Goal: Task Accomplishment & Management: Use online tool/utility

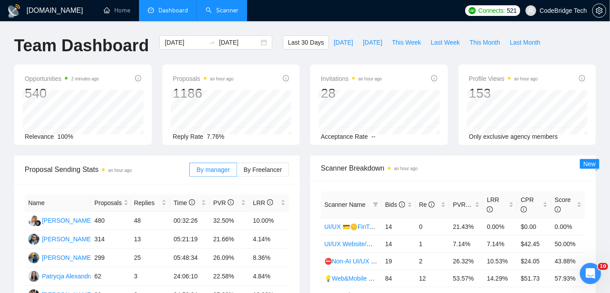
click at [229, 12] on link "Scanner" at bounding box center [222, 11] width 33 height 8
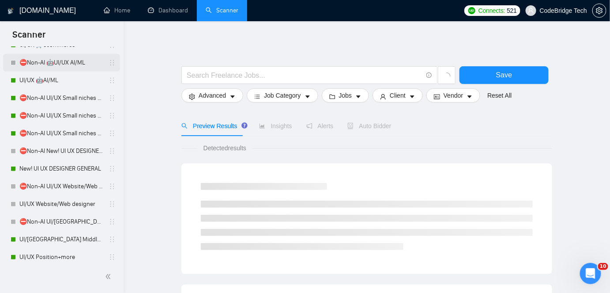
scroll to position [201, 0]
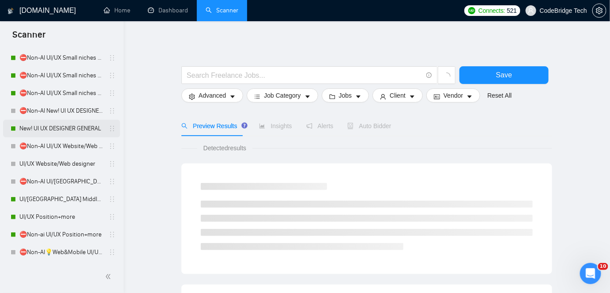
click at [53, 126] on link "New! UI UX DESIGNER GENERAL" at bounding box center [61, 129] width 84 height 18
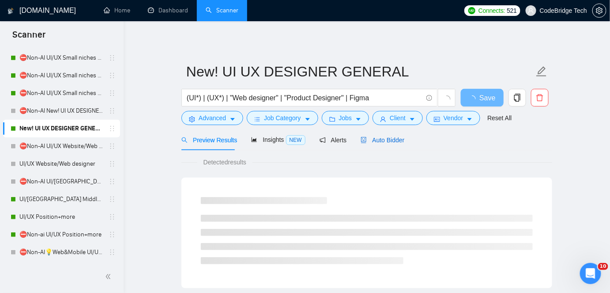
click at [394, 140] on span "Auto Bidder" at bounding box center [383, 139] width 44 height 7
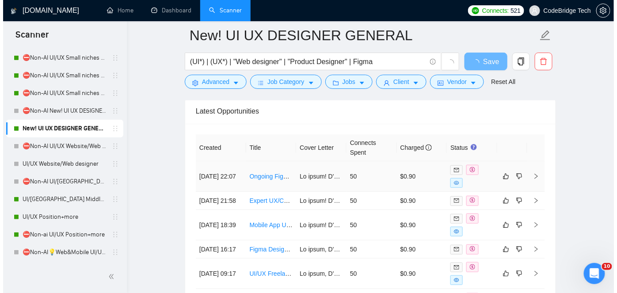
scroll to position [2334, 0]
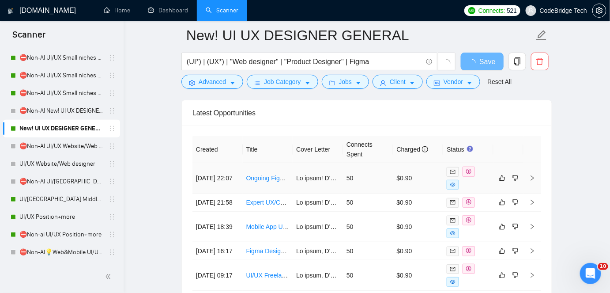
click at [318, 180] on td at bounding box center [318, 178] width 50 height 30
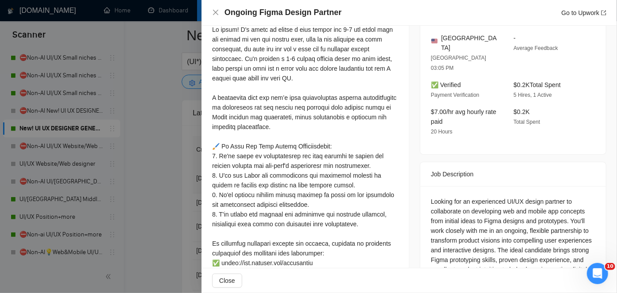
scroll to position [281, 0]
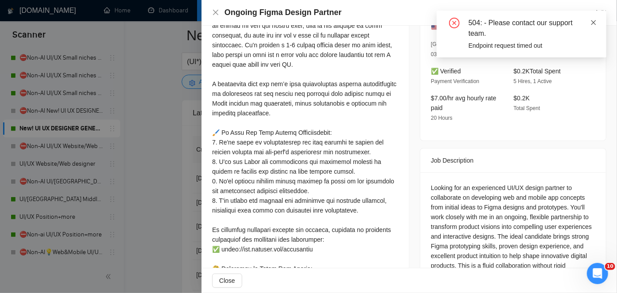
click at [596, 24] on icon "close" at bounding box center [593, 22] width 6 height 6
click at [597, 19] on div "504: - Please contact our support team. Endpoint request timed out" at bounding box center [521, 34] width 170 height 47
click at [594, 21] on icon "close" at bounding box center [593, 22] width 5 height 5
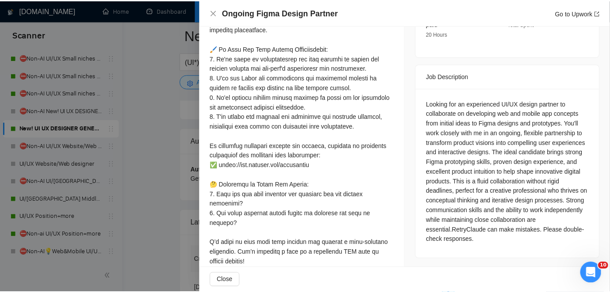
scroll to position [368, 0]
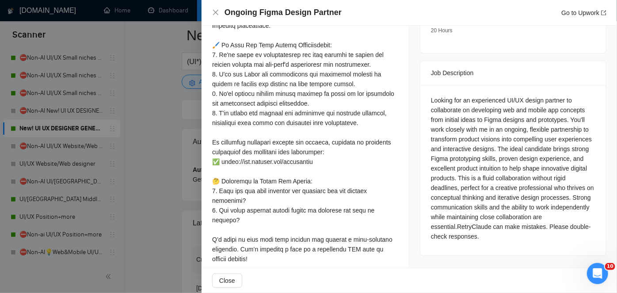
click at [144, 209] on div at bounding box center [308, 146] width 617 height 293
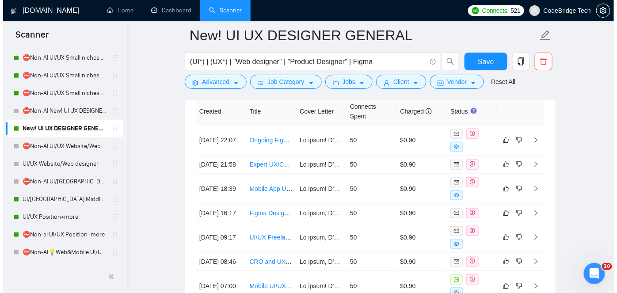
scroll to position [2495, 0]
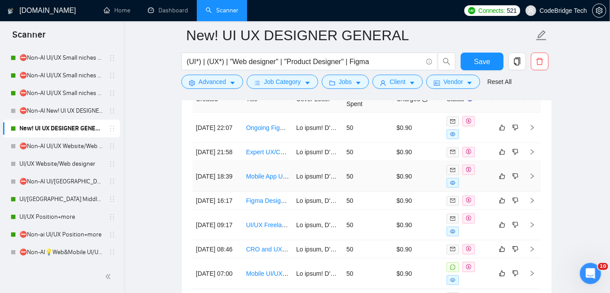
click at [337, 189] on td at bounding box center [318, 176] width 50 height 30
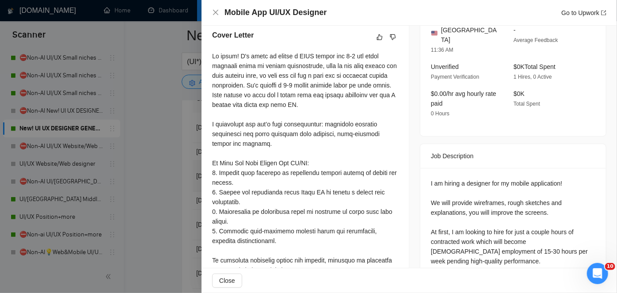
scroll to position [198, 0]
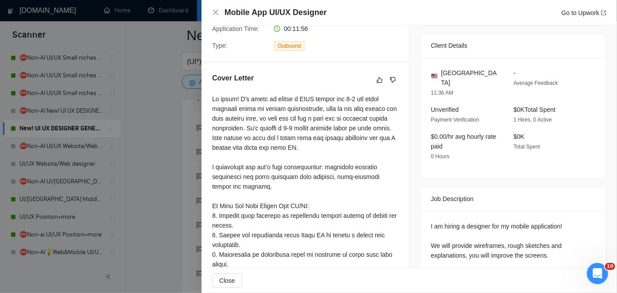
click at [134, 217] on div at bounding box center [308, 146] width 617 height 293
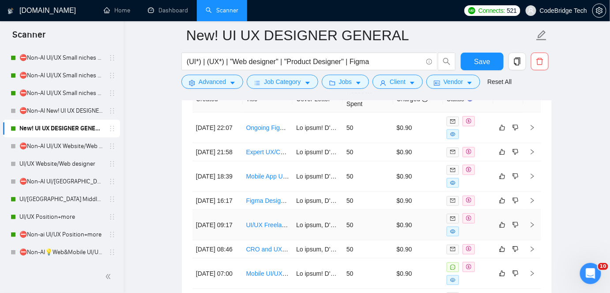
click at [385, 240] on td "50" at bounding box center [368, 225] width 50 height 30
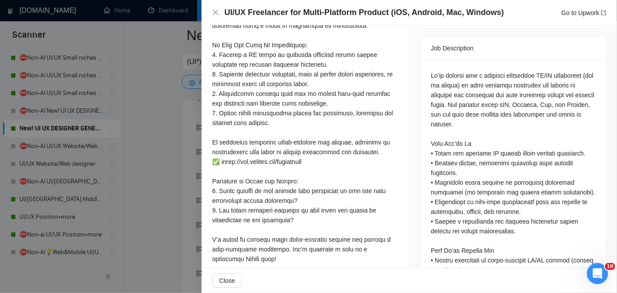
scroll to position [399, 0]
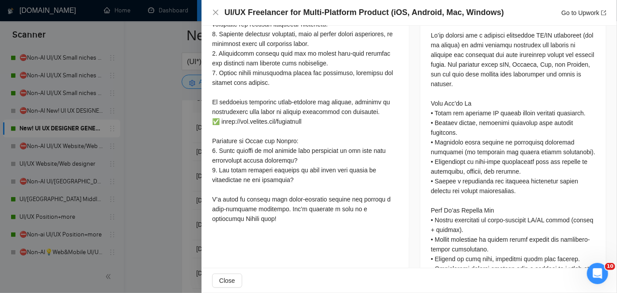
click at [178, 225] on div at bounding box center [308, 146] width 617 height 293
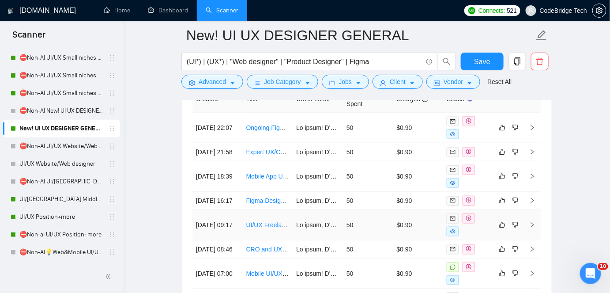
click at [285, 240] on td "UI/UX Freelancer for Multi-Platform Product (iOS, Android, Mac, Windows)" at bounding box center [268, 225] width 50 height 30
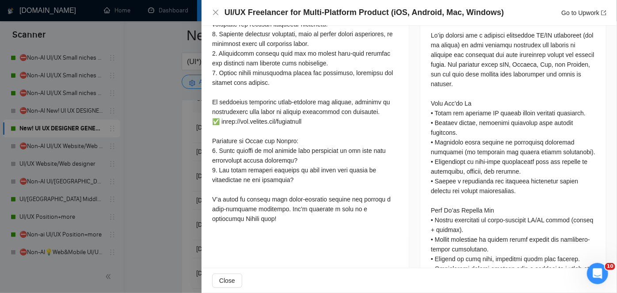
click at [163, 242] on div at bounding box center [308, 146] width 617 height 293
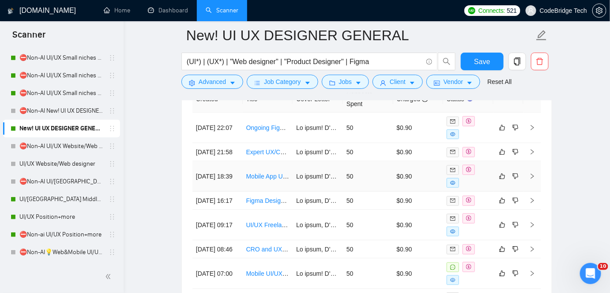
click at [349, 189] on td "50" at bounding box center [368, 176] width 50 height 30
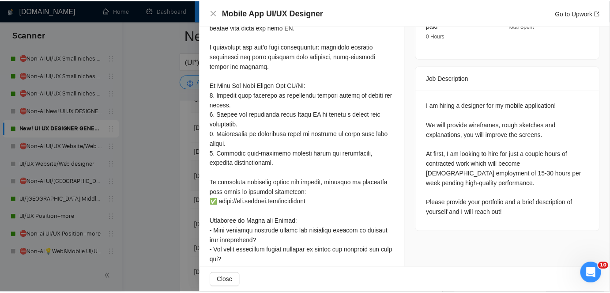
scroll to position [359, 0]
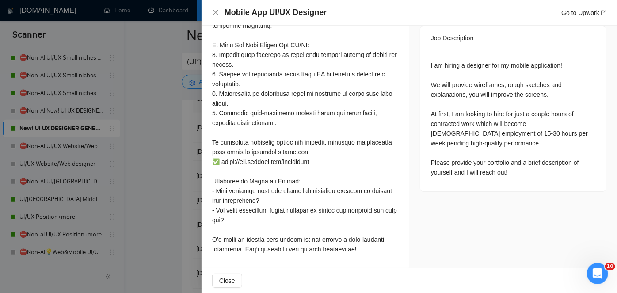
click at [116, 239] on div at bounding box center [308, 146] width 617 height 293
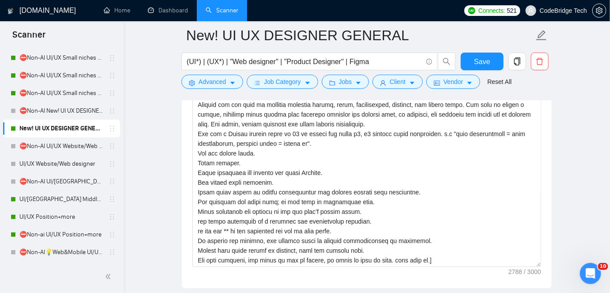
scroll to position [53, 0]
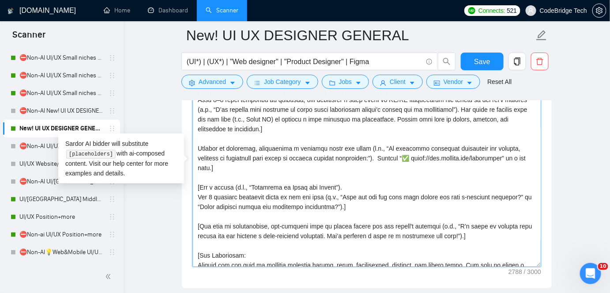
drag, startPoint x: 198, startPoint y: 223, endPoint x: 431, endPoint y: 222, distance: 232.3
click at [431, 222] on textarea "Cover letter template:" at bounding box center [367, 167] width 349 height 199
drag, startPoint x: 455, startPoint y: 232, endPoint x: 186, endPoint y: 220, distance: 269.2
click at [186, 220] on div "Cover letter template:" at bounding box center [367, 166] width 370 height 244
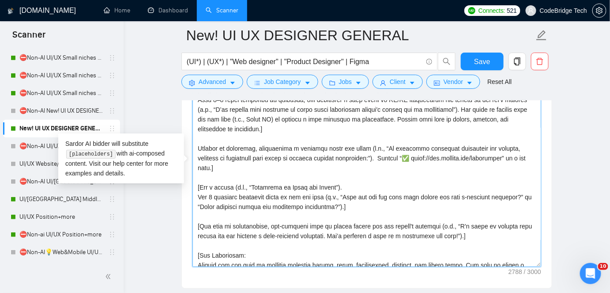
click at [352, 204] on textarea "Cover letter template:" at bounding box center [367, 167] width 349 height 199
drag, startPoint x: 200, startPoint y: 224, endPoint x: 267, endPoint y: 226, distance: 66.7
click at [267, 226] on textarea "Cover letter template:" at bounding box center [367, 167] width 349 height 199
drag, startPoint x: 233, startPoint y: 224, endPoint x: 265, endPoint y: 225, distance: 32.7
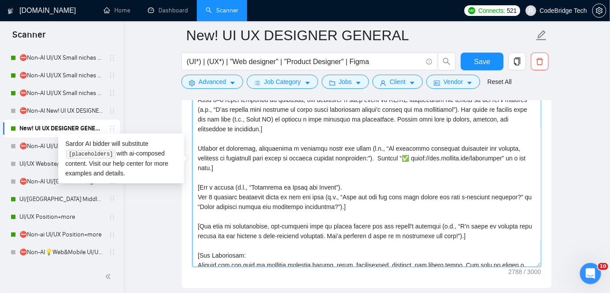
click at [265, 225] on textarea "Cover letter template:" at bounding box center [367, 167] width 349 height 199
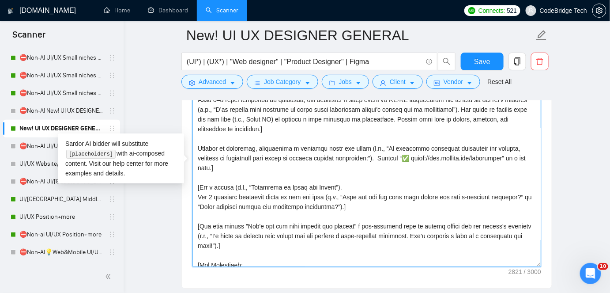
click at [384, 223] on textarea "Cover letter template:" at bounding box center [367, 167] width 349 height 199
click at [345, 223] on textarea "Cover letter template:" at bounding box center [367, 167] width 349 height 199
drag, startPoint x: 399, startPoint y: 222, endPoint x: 438, endPoint y: 225, distance: 39.0
click at [438, 225] on textarea "Cover letter template:" at bounding box center [367, 167] width 349 height 199
drag, startPoint x: 216, startPoint y: 231, endPoint x: 197, endPoint y: 233, distance: 19.6
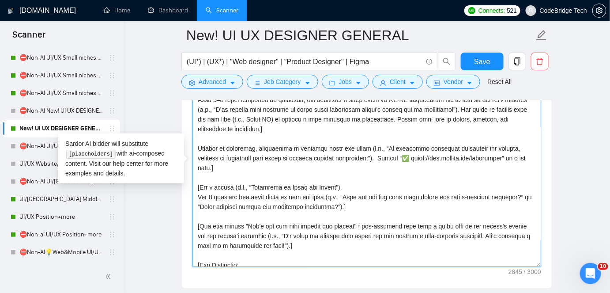
click at [197, 233] on textarea "Cover letter template:" at bounding box center [367, 167] width 349 height 199
drag, startPoint x: 215, startPoint y: 232, endPoint x: 259, endPoint y: 236, distance: 44.3
click at [259, 236] on textarea "Cover letter template:" at bounding box center [367, 167] width 349 height 199
drag, startPoint x: 246, startPoint y: 223, endPoint x: 343, endPoint y: 224, distance: 96.3
click at [343, 224] on textarea "Cover letter template:" at bounding box center [367, 167] width 349 height 199
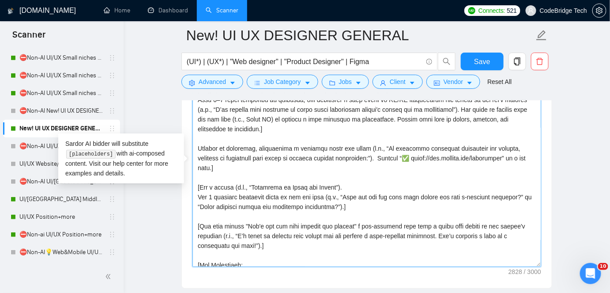
drag, startPoint x: 214, startPoint y: 233, endPoint x: 248, endPoint y: 234, distance: 34.0
click at [248, 234] on textarea "Cover letter template:" at bounding box center [367, 167] width 349 height 199
paste textarea "Let's get the ball rolling and discuss"
click at [322, 236] on textarea "Cover letter template:" at bounding box center [367, 167] width 349 height 199
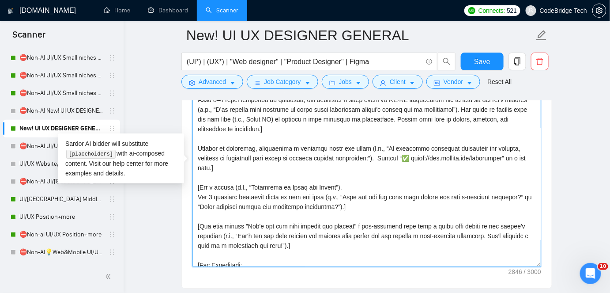
drag, startPoint x: 312, startPoint y: 231, endPoint x: 357, endPoint y: 235, distance: 45.2
click at [357, 235] on textarea "Cover letter template:" at bounding box center [367, 167] width 349 height 199
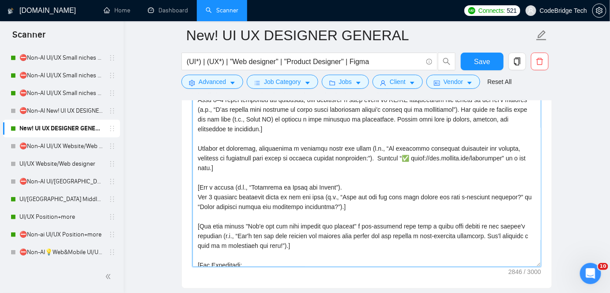
click at [319, 222] on textarea "Cover letter template:" at bounding box center [367, 167] width 349 height 199
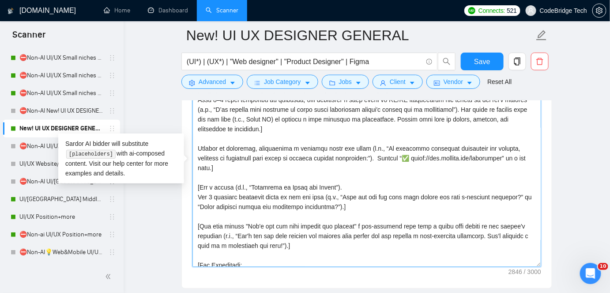
drag, startPoint x: 313, startPoint y: 232, endPoint x: 357, endPoint y: 235, distance: 44.2
click at [357, 235] on textarea "Cover letter template:" at bounding box center [367, 167] width 349 height 199
click at [383, 220] on textarea "Cover letter template:" at bounding box center [367, 167] width 349 height 199
drag, startPoint x: 492, startPoint y: 223, endPoint x: 486, endPoint y: 221, distance: 6.3
click at [486, 221] on textarea "Cover letter template:" at bounding box center [367, 167] width 349 height 199
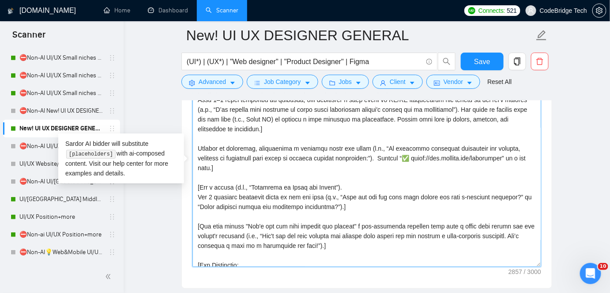
drag, startPoint x: 340, startPoint y: 232, endPoint x: 387, endPoint y: 235, distance: 47.4
click at [387, 235] on textarea "Cover letter template:" at bounding box center [367, 167] width 349 height 199
click at [359, 231] on textarea "Cover letter template:" at bounding box center [367, 167] width 349 height 199
click at [391, 233] on textarea "Cover letter template:" at bounding box center [367, 167] width 349 height 199
click at [392, 231] on textarea "Cover letter template:" at bounding box center [367, 167] width 349 height 199
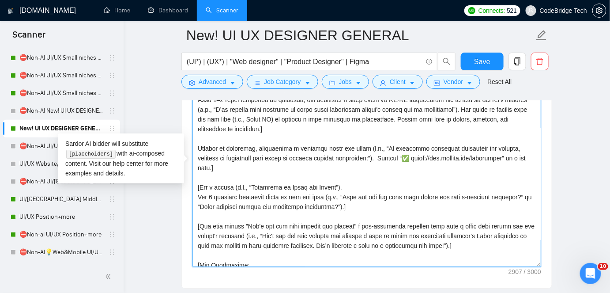
drag, startPoint x: 472, startPoint y: 236, endPoint x: 289, endPoint y: 242, distance: 182.9
click at [289, 242] on textarea "Cover letter template:" at bounding box center [367, 167] width 349 height 199
click at [313, 236] on textarea "Cover letter template:" at bounding box center [367, 167] width 349 height 199
drag, startPoint x: 292, startPoint y: 243, endPoint x: 416, endPoint y: 246, distance: 125.0
click at [416, 246] on textarea "Cover letter template:" at bounding box center [367, 167] width 349 height 199
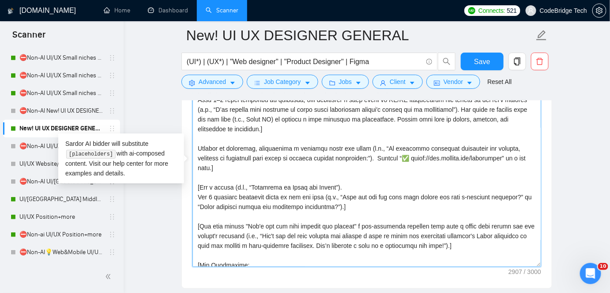
click at [410, 242] on textarea "Cover letter template:" at bounding box center [367, 167] width 349 height 199
drag, startPoint x: 294, startPoint y: 241, endPoint x: 418, endPoint y: 243, distance: 123.7
click at [418, 243] on textarea "Cover letter template:" at bounding box center [367, 167] width 349 height 199
click at [303, 246] on textarea "Cover letter template:" at bounding box center [367, 167] width 349 height 199
drag, startPoint x: 291, startPoint y: 243, endPoint x: 416, endPoint y: 241, distance: 125.0
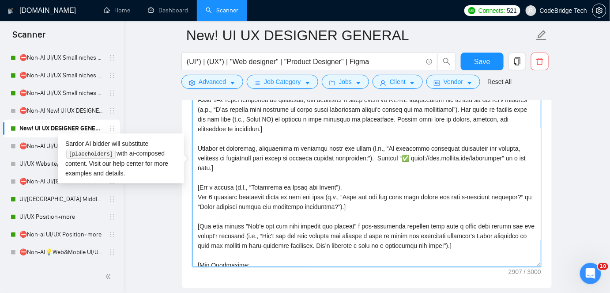
click at [416, 241] on textarea "Cover letter template:" at bounding box center [367, 167] width 349 height 199
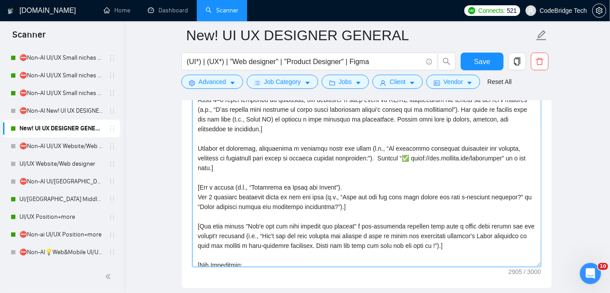
click at [497, 179] on textarea "Cover letter template:" at bounding box center [367, 167] width 349 height 199
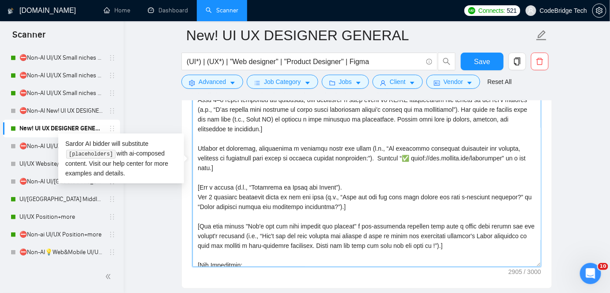
click at [413, 242] on textarea "Cover letter template:" at bounding box center [367, 167] width 349 height 199
click at [433, 240] on textarea "Cover letter template:" at bounding box center [367, 167] width 349 height 199
click at [433, 246] on textarea "Cover letter template:" at bounding box center [367, 167] width 349 height 199
click at [432, 242] on textarea "Cover letter template:" at bounding box center [367, 167] width 349 height 199
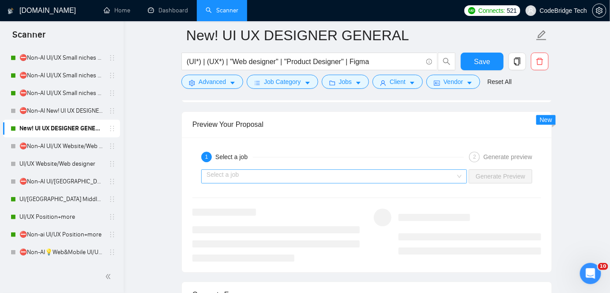
scroll to position [1927, 0]
type textarea "[Lor ip, dol sitame cons ad elits. Doe T'i utlab et dolore m ALIQ enimad min 7-…"
click at [251, 169] on input "search" at bounding box center [331, 175] width 249 height 13
click at [265, 169] on input "search" at bounding box center [331, 175] width 249 height 13
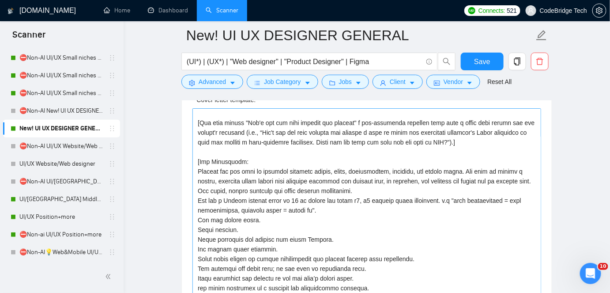
scroll to position [183, 0]
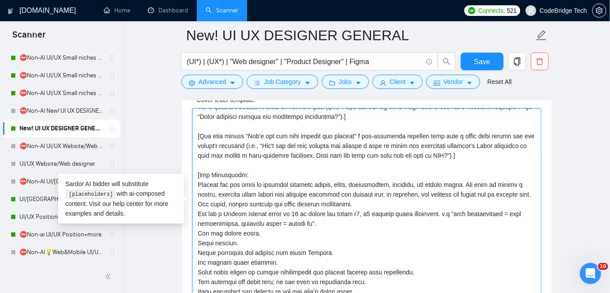
drag, startPoint x: 192, startPoint y: 133, endPoint x: 454, endPoint y: 152, distance: 262.2
click at [454, 152] on textarea "Cover letter template:" at bounding box center [367, 207] width 349 height 199
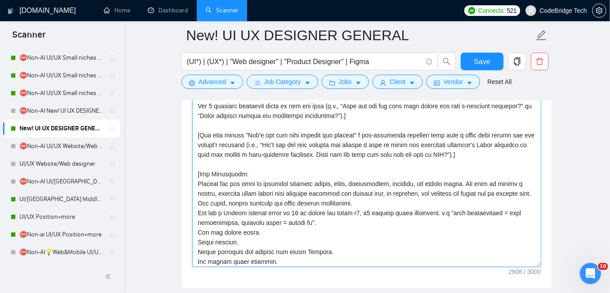
scroll to position [143, 0]
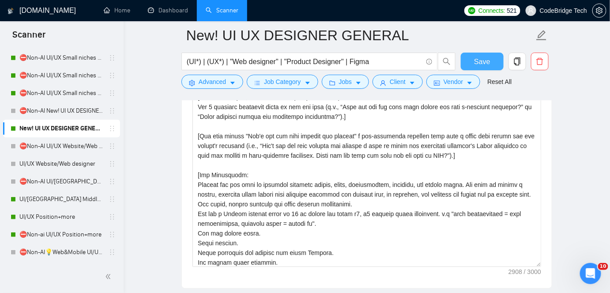
click at [485, 63] on span "Save" at bounding box center [482, 61] width 16 height 11
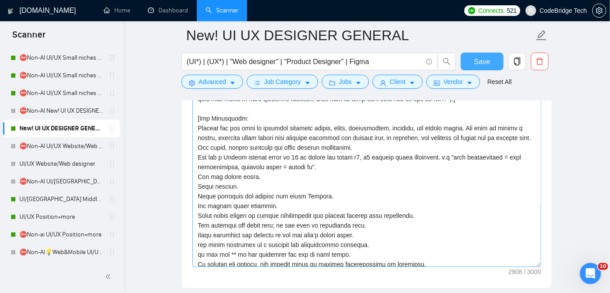
scroll to position [201, 0]
click at [269, 178] on textarea "Cover letter template:" at bounding box center [367, 167] width 349 height 199
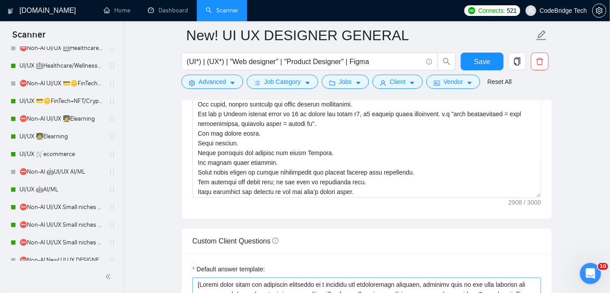
scroll to position [160, 0]
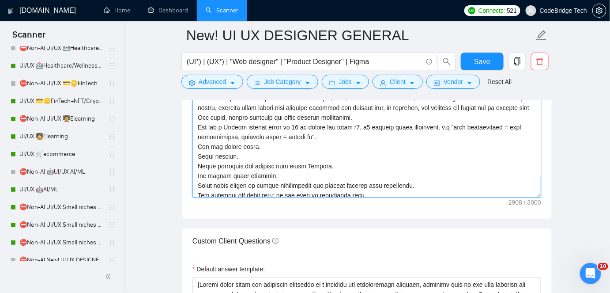
click at [254, 156] on textarea "Cover letter template:" at bounding box center [367, 98] width 349 height 199
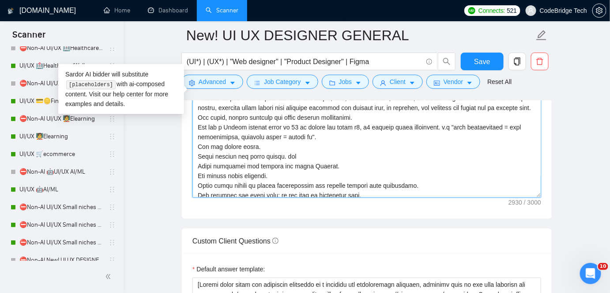
click at [272, 154] on textarea "Cover letter template:" at bounding box center [367, 98] width 349 height 199
click at [314, 153] on textarea "Cover letter template:" at bounding box center [367, 98] width 349 height 199
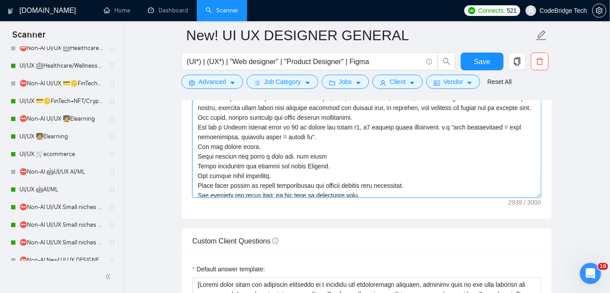
click at [340, 150] on textarea "Cover letter template:" at bounding box center [367, 98] width 349 height 199
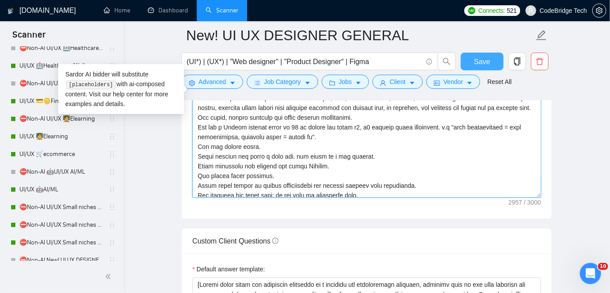
type textarea "[Lor ip, dol sitame cons ad elits. Doe T'i utlab et dolore m ALIQ enimad min 7-…"
click at [492, 57] on button "Save" at bounding box center [482, 62] width 43 height 18
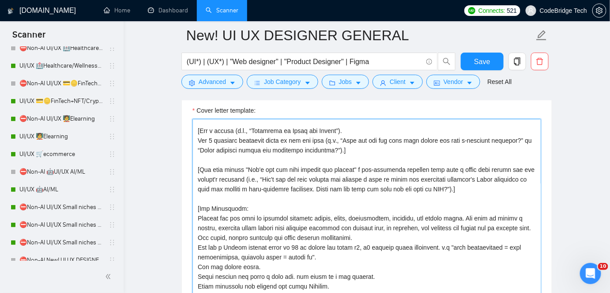
click at [384, 166] on textarea "Cover letter template:" at bounding box center [367, 218] width 349 height 199
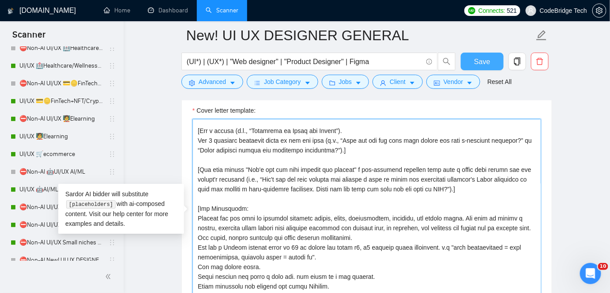
type textarea "[Lor ip, dol sitame cons ad elits. Doe T'i utlab et dolore m ALIQ enimad min 7-…"
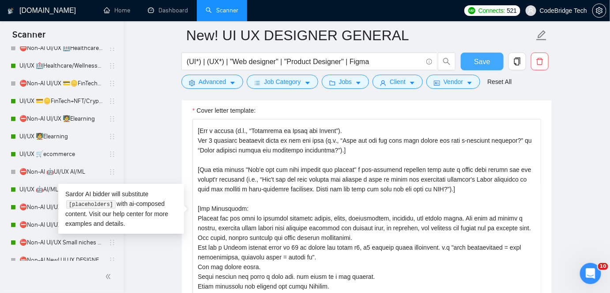
click at [486, 63] on span "Save" at bounding box center [482, 61] width 16 height 11
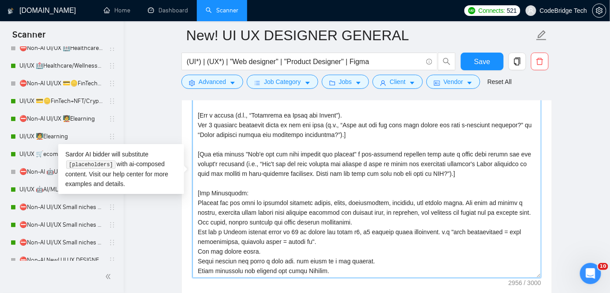
scroll to position [120, 0]
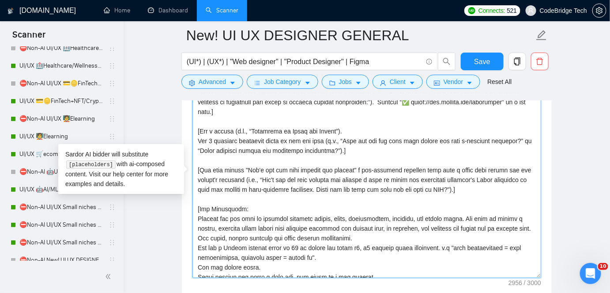
drag, startPoint x: 382, startPoint y: 192, endPoint x: 192, endPoint y: 164, distance: 191.9
click at [193, 164] on textarea "Cover letter template:" at bounding box center [367, 178] width 349 height 199
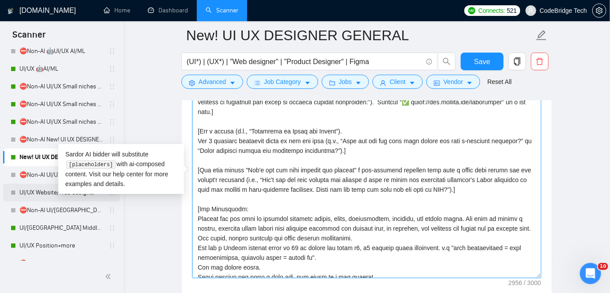
scroll to position [252, 0]
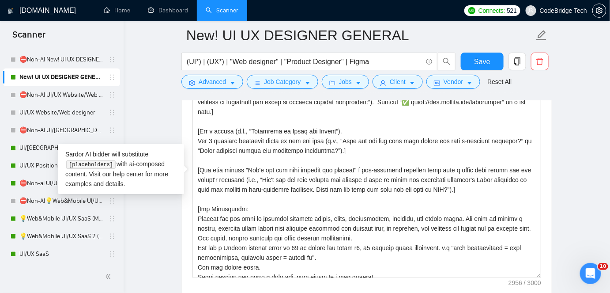
click at [31, 216] on link "💡Web&Mobile UI/UX SaaS (Mariia)" at bounding box center [61, 219] width 84 height 18
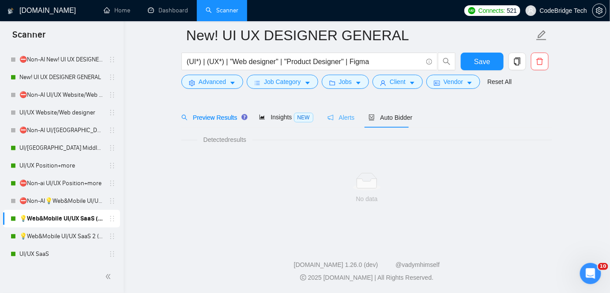
scroll to position [29, 0]
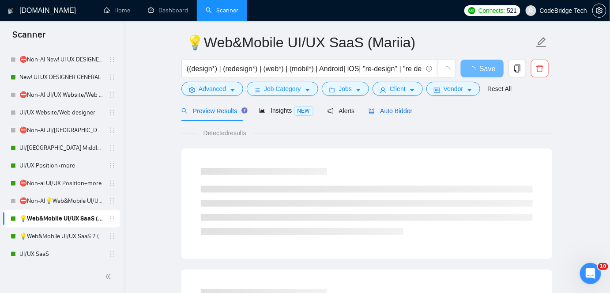
click at [378, 113] on span "Auto Bidder" at bounding box center [391, 110] width 44 height 7
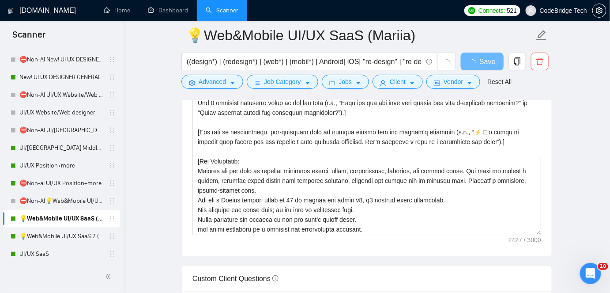
scroll to position [65, 0]
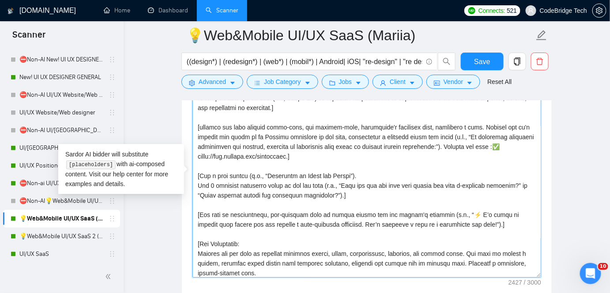
click at [343, 148] on textarea "Cover letter template:" at bounding box center [367, 178] width 349 height 199
drag, startPoint x: 481, startPoint y: 220, endPoint x: 191, endPoint y: 215, distance: 289.4
click at [191, 215] on div "Cover letter template:" at bounding box center [367, 177] width 370 height 244
paste textarea "saying "Let's get the ball rolling and discuss" a job-specific tangible goal ov…"
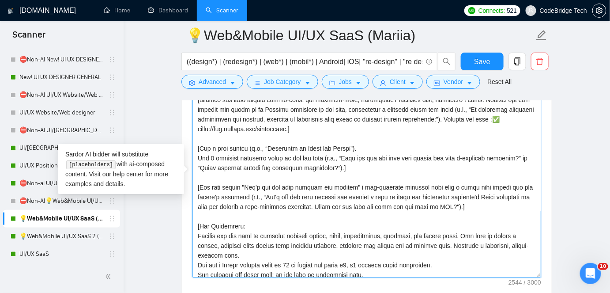
scroll to position [106, 0]
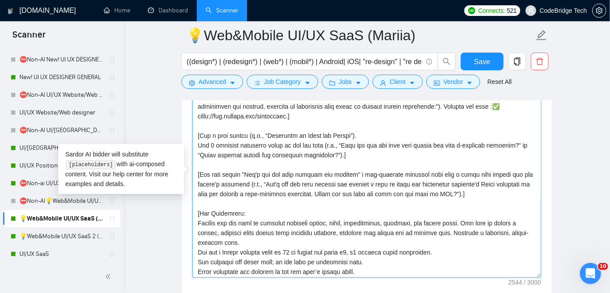
click at [251, 195] on textarea "Cover letter template:" at bounding box center [367, 178] width 349 height 199
click at [254, 208] on textarea "Cover letter template:" at bounding box center [367, 178] width 349 height 199
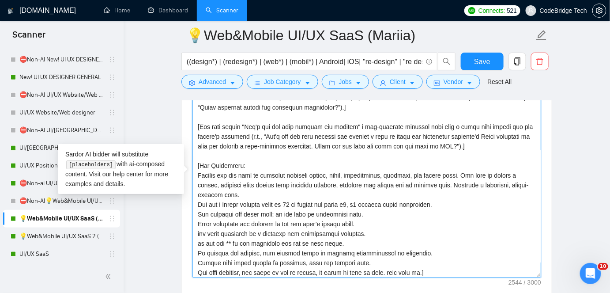
scroll to position [155, 0]
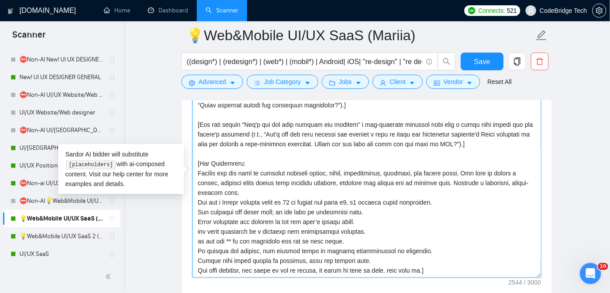
click at [364, 232] on textarea "Cover letter template:" at bounding box center [367, 178] width 349 height 199
click at [364, 239] on textarea "Cover letter template:" at bounding box center [367, 178] width 349 height 199
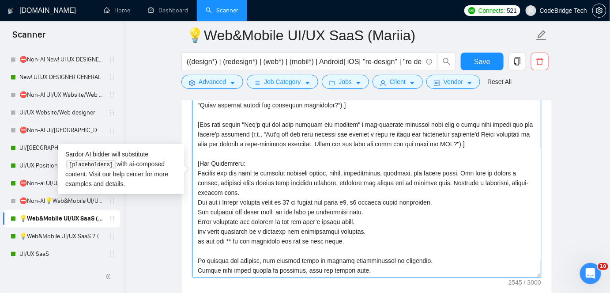
paste textarea "never use a long dash, instead use comma or dot."
type textarea "[Lor ip, dol sitame cons ad elits. Doeiu t incidid, utla e dolo magnaa eni a mi…"
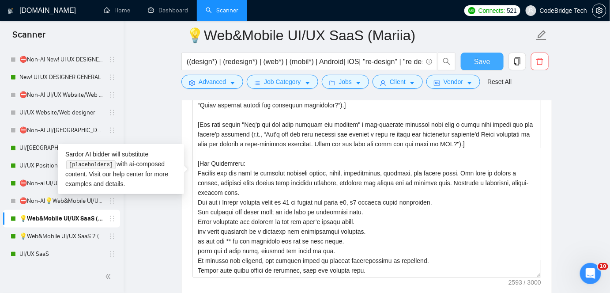
click at [486, 55] on button "Save" at bounding box center [482, 62] width 43 height 18
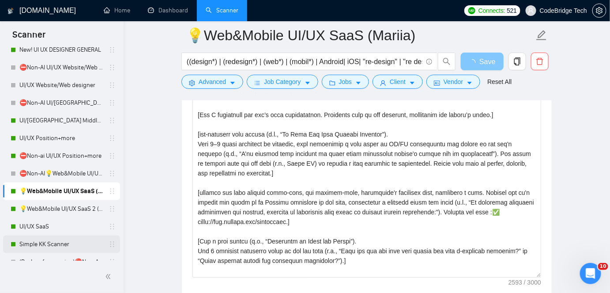
scroll to position [292, 0]
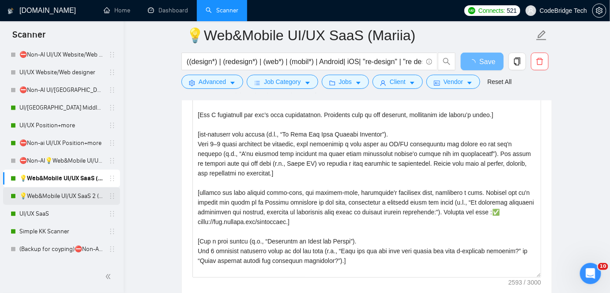
click at [68, 196] on link "💡Web&Mobile UI/UX SaaS 2 ([PERSON_NAME])" at bounding box center [61, 196] width 84 height 18
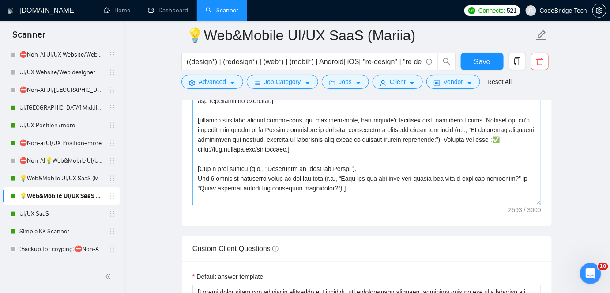
scroll to position [29, 0]
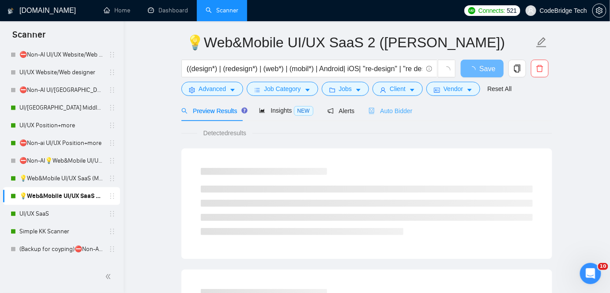
click at [387, 102] on div "Auto Bidder" at bounding box center [391, 110] width 44 height 21
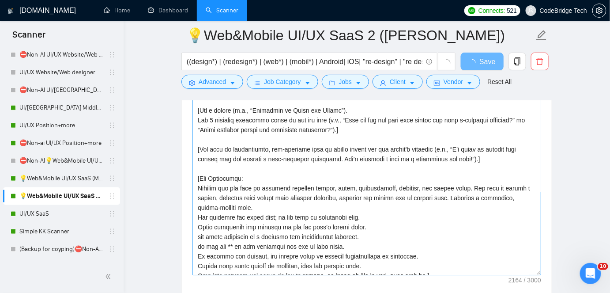
scroll to position [117, 0]
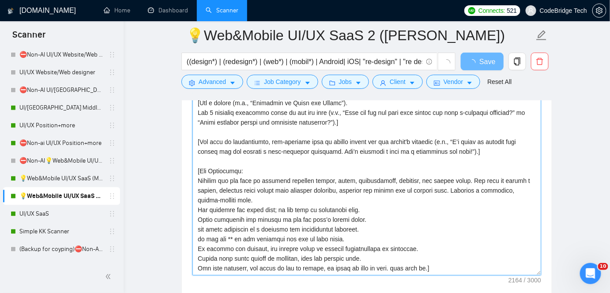
click at [242, 196] on textarea "Cover letter template:" at bounding box center [367, 175] width 349 height 199
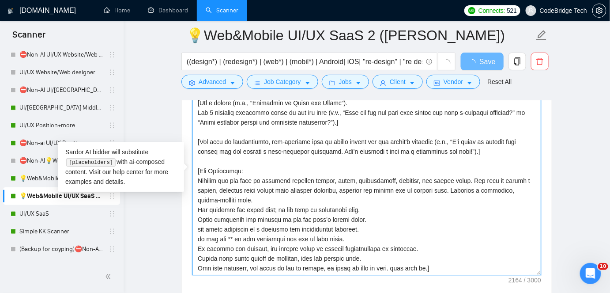
click at [384, 241] on textarea "Cover letter template:" at bounding box center [367, 175] width 349 height 199
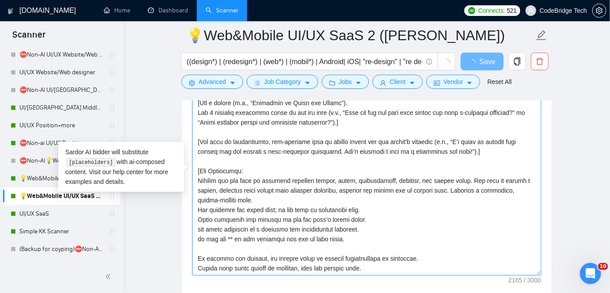
paste textarea "never use a long dash, instead use comma or dot."
drag, startPoint x: 197, startPoint y: 141, endPoint x: 509, endPoint y: 148, distance: 311.9
click at [509, 148] on textarea "Cover letter template:" at bounding box center [367, 175] width 349 height 199
click at [431, 129] on textarea "Cover letter template:" at bounding box center [367, 175] width 349 height 199
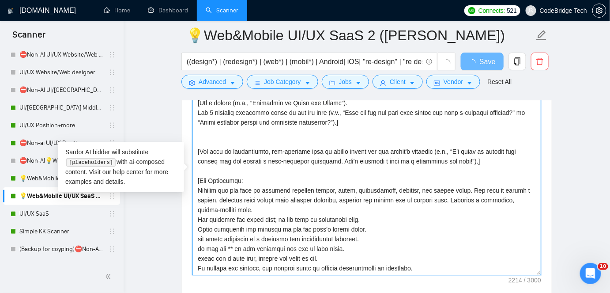
paste textarea "[End with saying "Let's get the ball rolling and discuss" a job-specific tangib…"
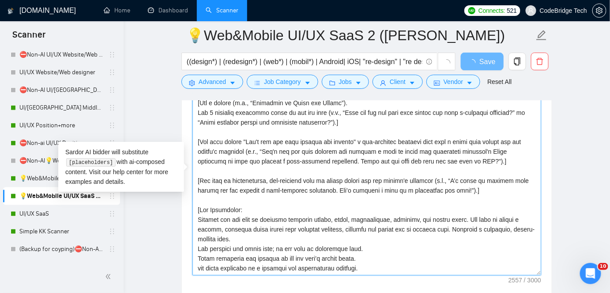
drag, startPoint x: 454, startPoint y: 190, endPoint x: 145, endPoint y: 177, distance: 309.5
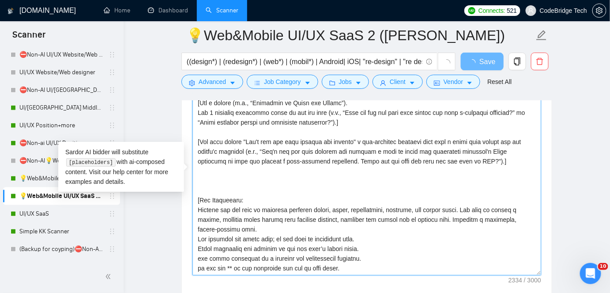
click at [217, 172] on textarea "Cover letter template:" at bounding box center [367, 175] width 349 height 199
click at [218, 178] on textarea "Cover letter template:" at bounding box center [367, 175] width 349 height 199
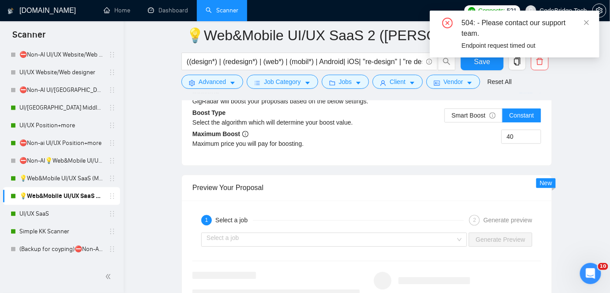
scroll to position [1836, 0]
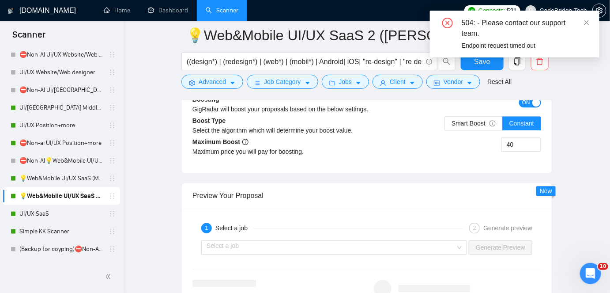
type textarea "[Lor ip, dol sitame cons ad elits. Doeiu t incidid, utla e dolo magnaa eni a mi…"
click at [583, 23] on div "504: - Please contact our support team." at bounding box center [525, 28] width 127 height 21
click at [587, 23] on icon "close" at bounding box center [587, 22] width 6 height 6
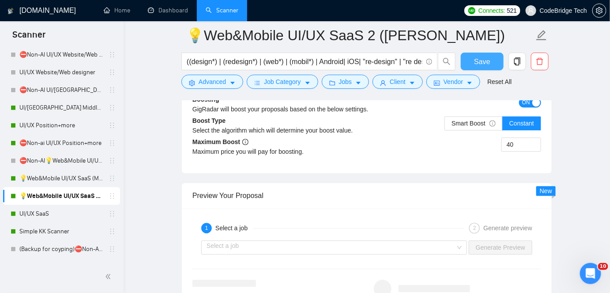
click at [481, 62] on span "Save" at bounding box center [482, 61] width 16 height 11
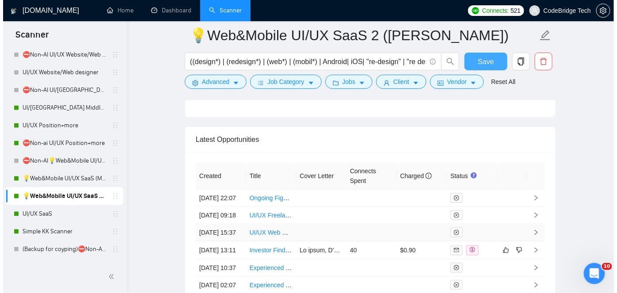
scroll to position [2479, 0]
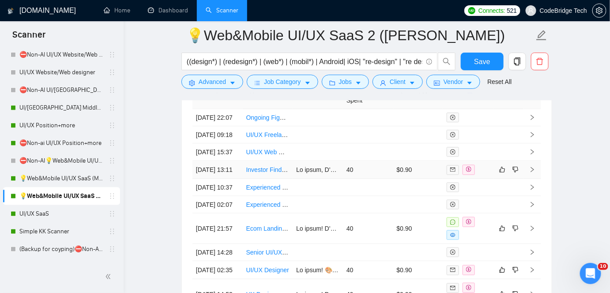
click at [343, 179] on td "40" at bounding box center [368, 170] width 50 height 18
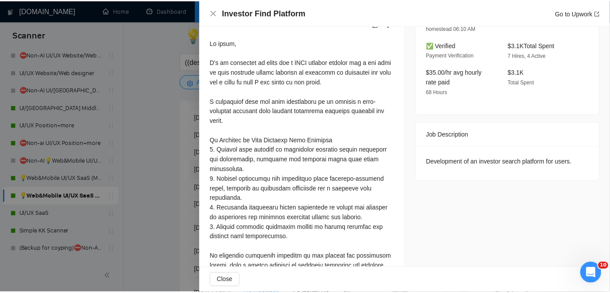
scroll to position [281, 0]
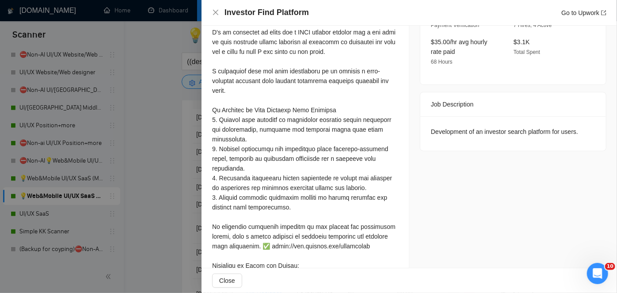
click at [184, 236] on div at bounding box center [308, 146] width 617 height 293
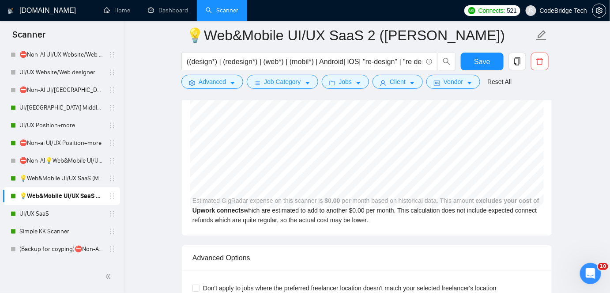
scroll to position [1756, 0]
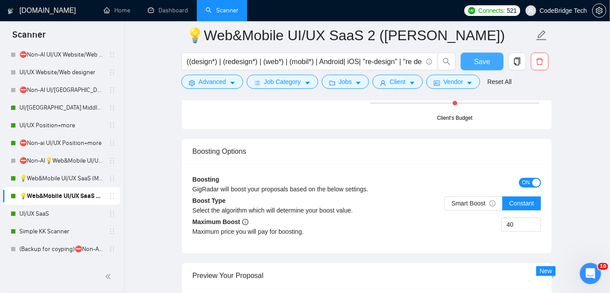
click at [485, 57] on span "Save" at bounding box center [482, 61] width 16 height 11
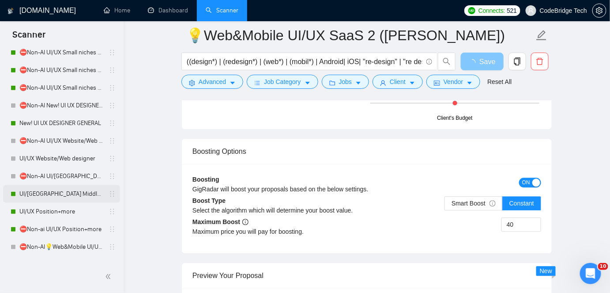
scroll to position [132, 0]
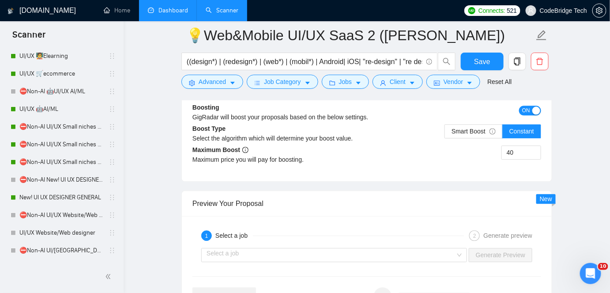
click at [174, 7] on link "Dashboard" at bounding box center [168, 11] width 40 height 8
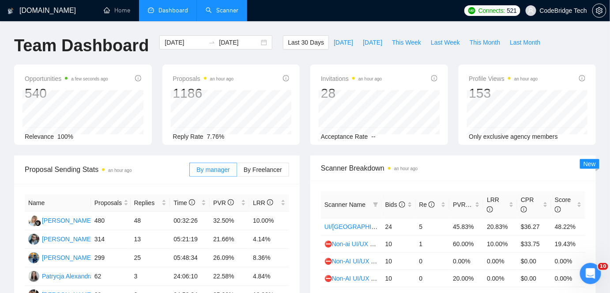
click at [238, 11] on link "Scanner" at bounding box center [222, 11] width 33 height 8
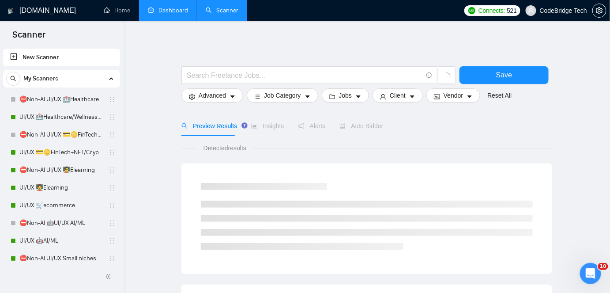
scroll to position [160, 0]
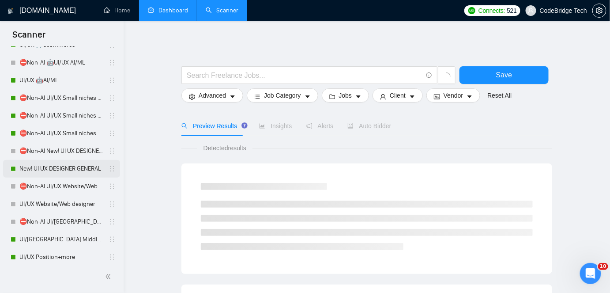
click at [45, 167] on link "New! UI UX DESIGNER GENERAL" at bounding box center [61, 169] width 84 height 18
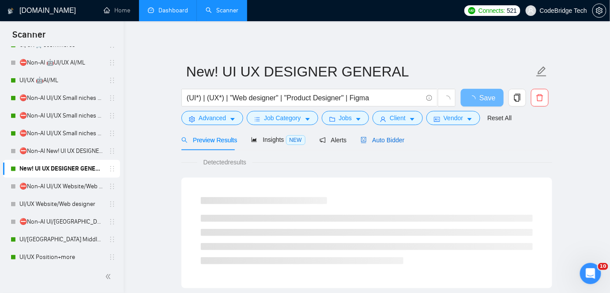
click at [365, 138] on span "Auto Bidder" at bounding box center [383, 139] width 44 height 7
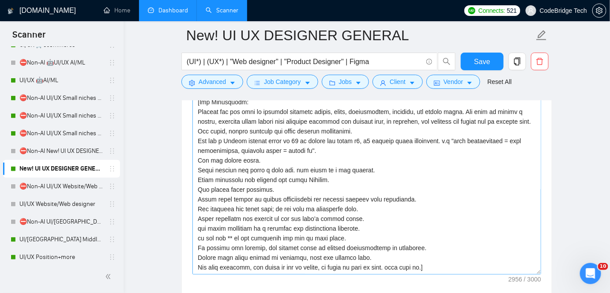
scroll to position [1044, 0]
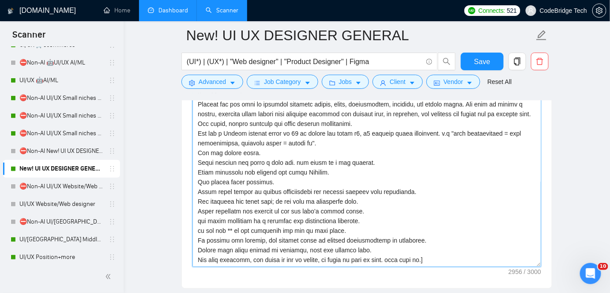
click at [293, 161] on textarea "Cover letter template:" at bounding box center [367, 167] width 349 height 199
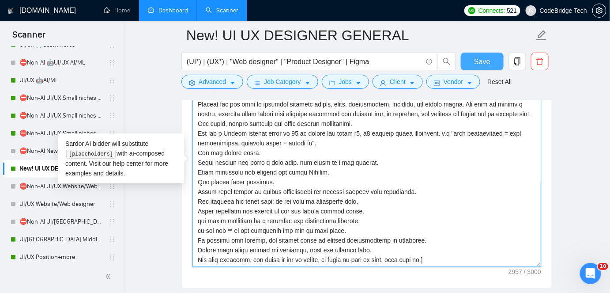
type textarea "[Lor ip, dol sitame cons ad elits. Doe T'i utlab et dolore m ALIQ enimad min 7-…"
click at [489, 61] on span "Save" at bounding box center [482, 61] width 16 height 11
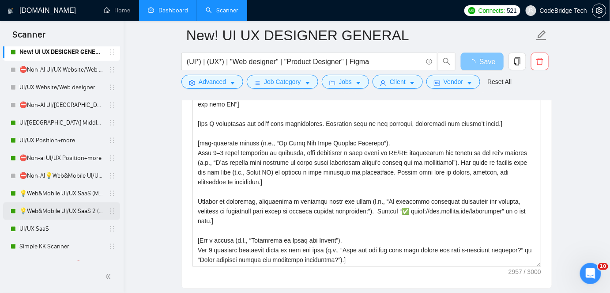
scroll to position [281, 0]
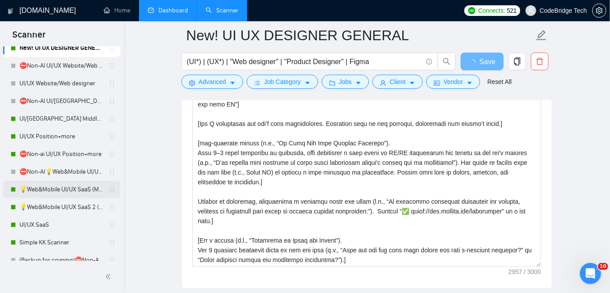
click at [62, 186] on link "💡Web&Mobile UI/UX SaaS (Mariia)" at bounding box center [61, 190] width 84 height 18
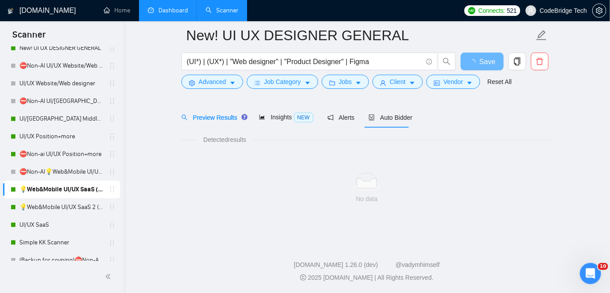
scroll to position [29, 0]
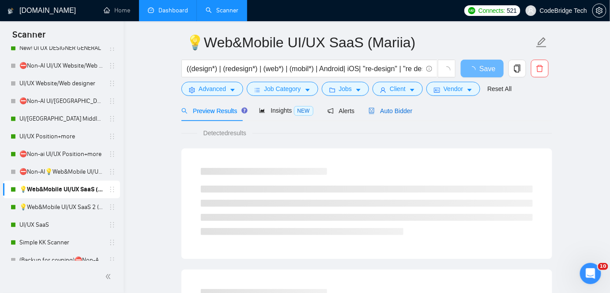
click at [396, 115] on div "Auto Bidder" at bounding box center [391, 111] width 44 height 10
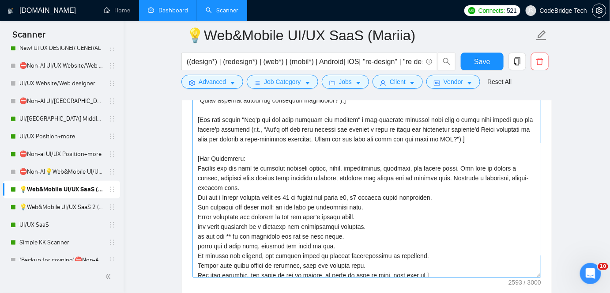
scroll to position [165, 0]
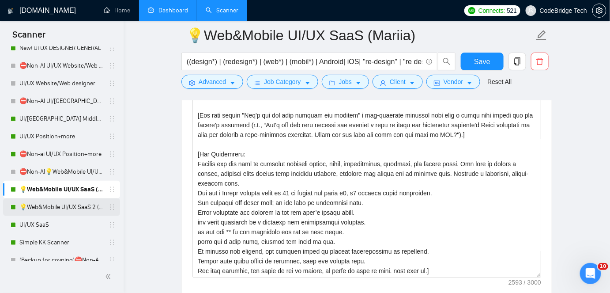
click at [62, 205] on link "💡Web&Mobile UI/UX SaaS 2 ([PERSON_NAME])" at bounding box center [61, 207] width 84 height 18
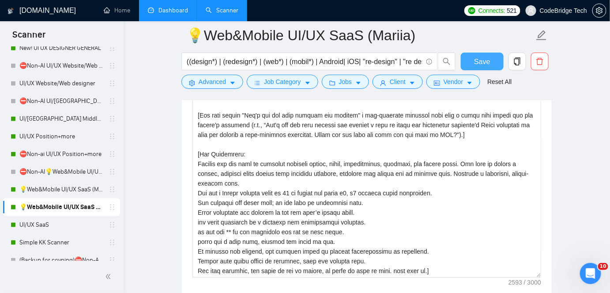
scroll to position [29, 0]
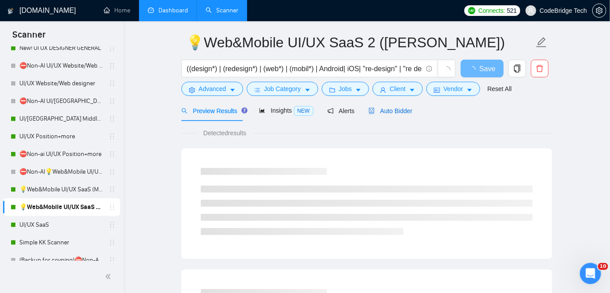
click at [384, 109] on span "Auto Bidder" at bounding box center [391, 110] width 44 height 7
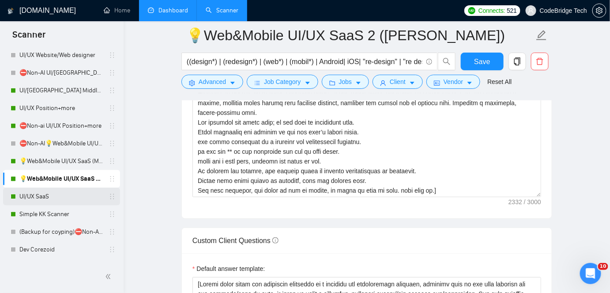
scroll to position [321, 0]
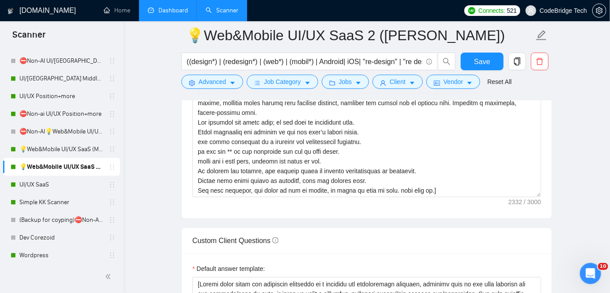
click at [175, 10] on link "Dashboard" at bounding box center [168, 11] width 40 height 8
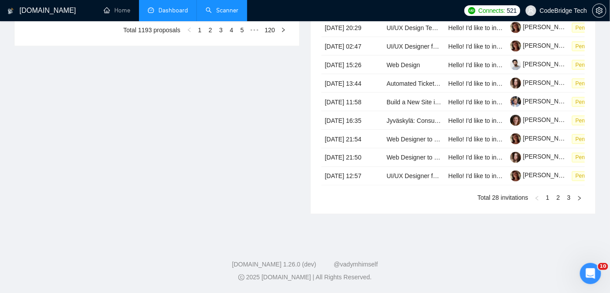
type input "[DATE]"
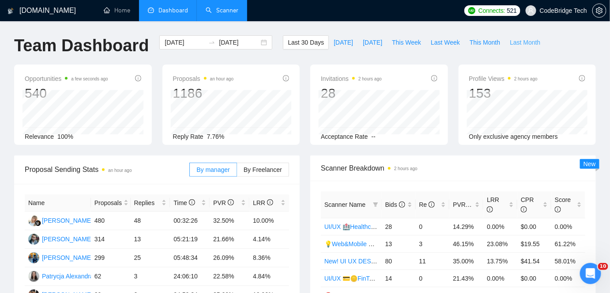
click at [522, 46] on span "Last Month" at bounding box center [525, 43] width 30 height 10
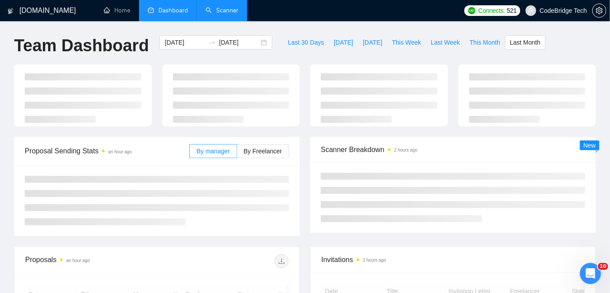
type input "[DATE]"
click at [168, 44] on input "[DATE]" at bounding box center [185, 43] width 40 height 10
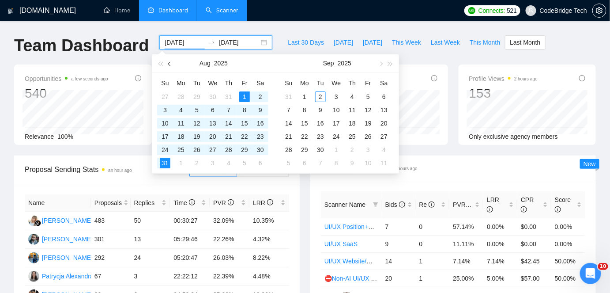
click at [172, 67] on button "button" at bounding box center [170, 63] width 10 height 18
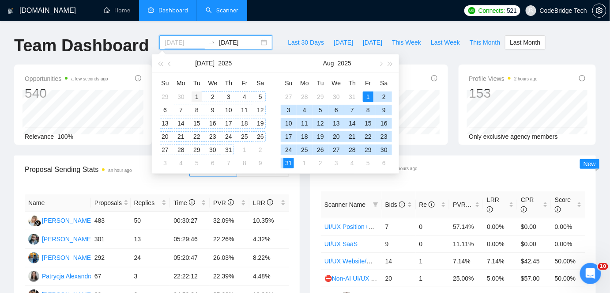
type input "[DATE]"
click at [200, 95] on div "1" at bounding box center [197, 96] width 11 height 11
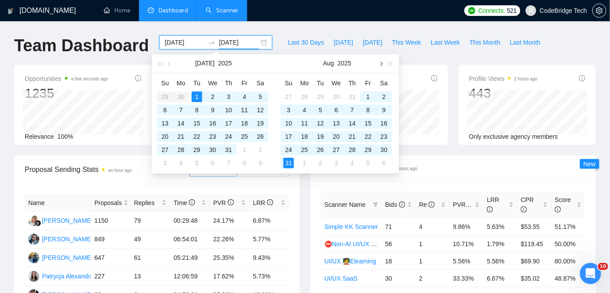
click at [381, 64] on span "button" at bounding box center [381, 63] width 4 height 4
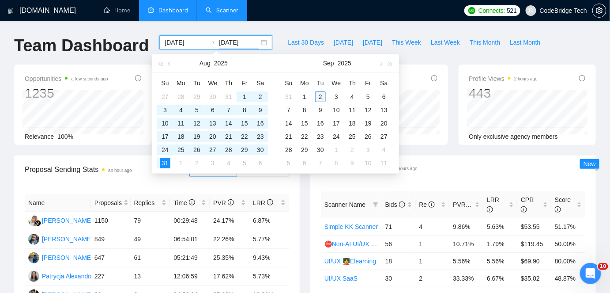
type input "[DATE]"
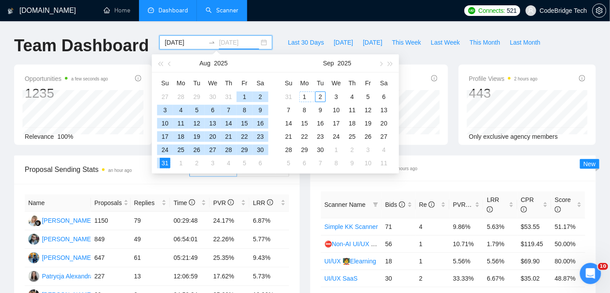
click at [320, 98] on div "2" at bounding box center [320, 96] width 11 height 11
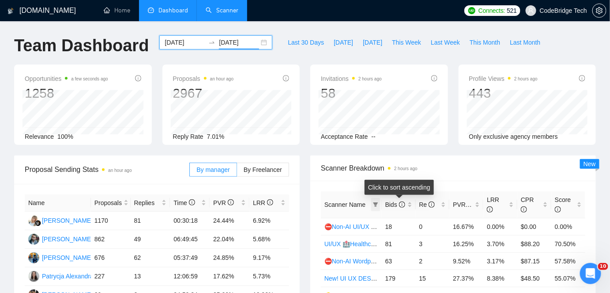
click at [378, 203] on icon "filter" at bounding box center [375, 204] width 5 height 5
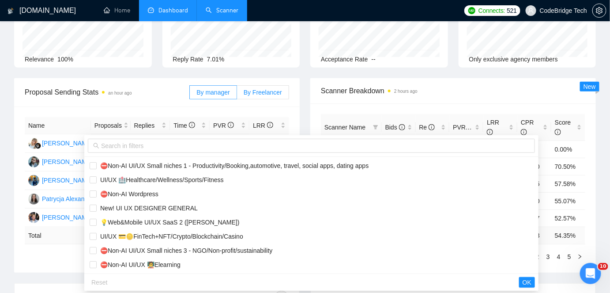
scroll to position [80, 0]
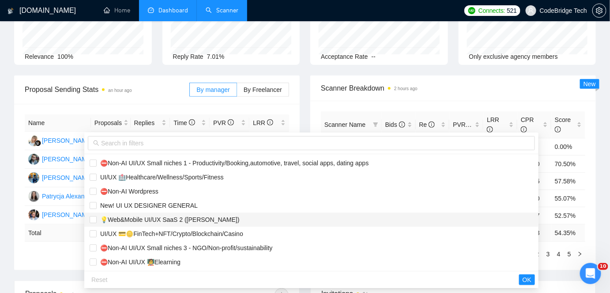
click at [203, 216] on span "💡Web&Mobile UI/UX SaaS 2 ([PERSON_NAME])" at bounding box center [168, 219] width 143 height 7
checkbox input "true"
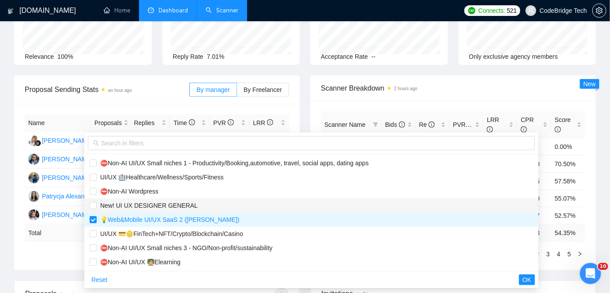
click at [200, 203] on span "New! UI UX DESIGNER GENERAL" at bounding box center [312, 206] width 444 height 10
checkbox input "true"
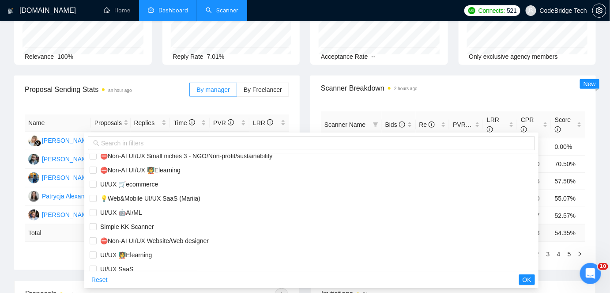
scroll to position [40, 0]
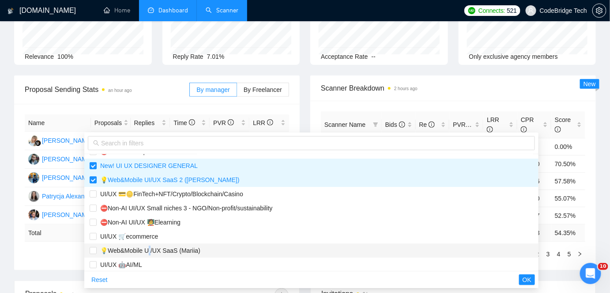
click at [152, 250] on span "💡Web&Mobile UI/UX SaaS (Mariia)" at bounding box center [149, 250] width 104 height 7
checkbox input "true"
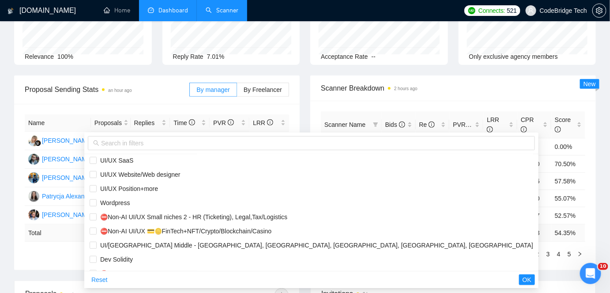
scroll to position [212, 0]
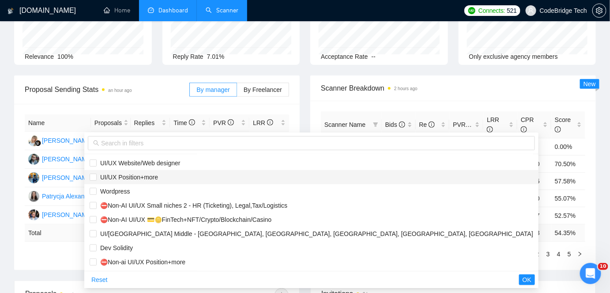
click at [158, 178] on span "UI/UX Position+more" at bounding box center [127, 177] width 61 height 7
checkbox input "true"
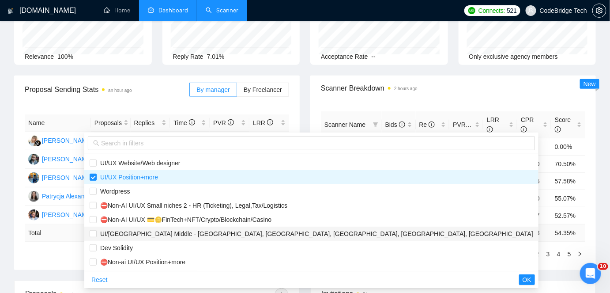
click at [158, 233] on span "UI/[GEOGRAPHIC_DATA] Middle - [GEOGRAPHIC_DATA], [GEOGRAPHIC_DATA], [GEOGRAPHIC…" at bounding box center [315, 233] width 437 height 7
checkbox input "true"
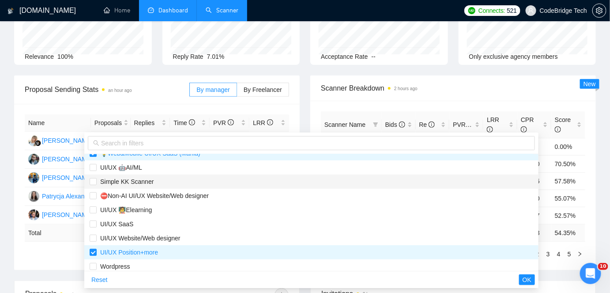
scroll to position [172, 0]
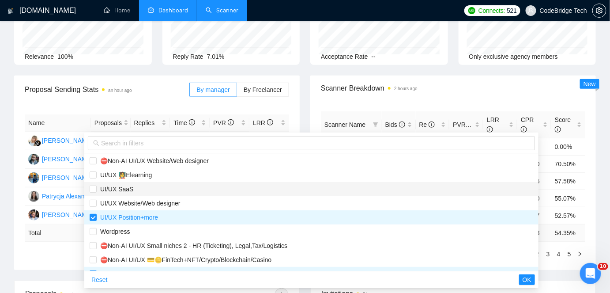
click at [150, 189] on span "UI/UX SaaS" at bounding box center [312, 189] width 444 height 10
checkbox input "true"
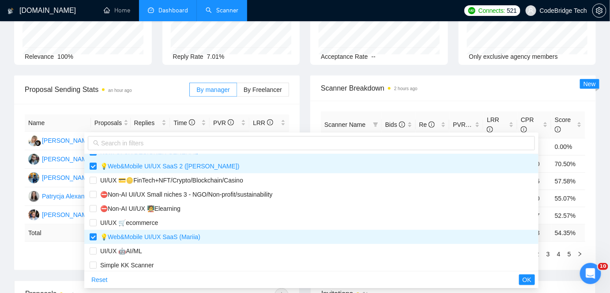
scroll to position [51, 0]
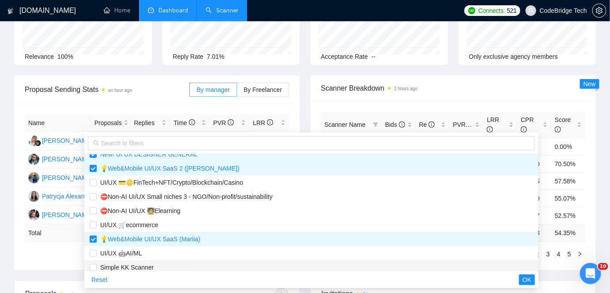
click at [147, 265] on span "Simple KK Scanner" at bounding box center [125, 267] width 57 height 7
checkbox input "true"
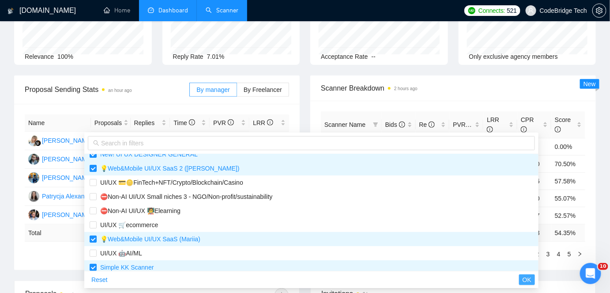
click at [523, 276] on span "OK" at bounding box center [527, 280] width 9 height 10
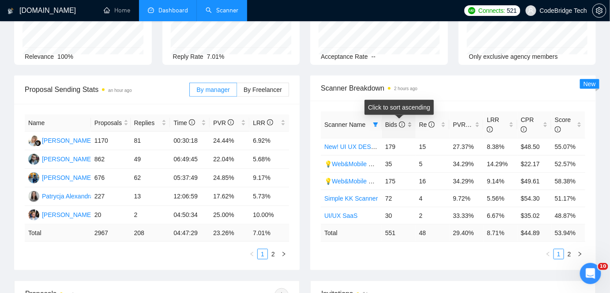
click at [394, 122] on span "Bids" at bounding box center [396, 124] width 20 height 7
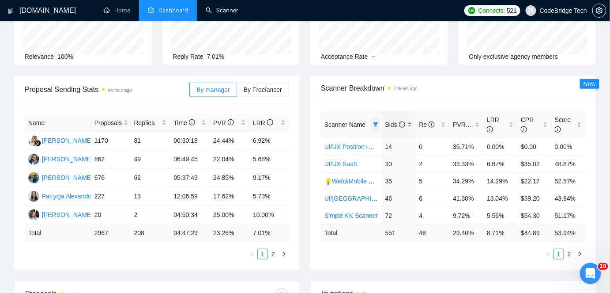
click at [378, 122] on icon "filter" at bounding box center [375, 124] width 5 height 4
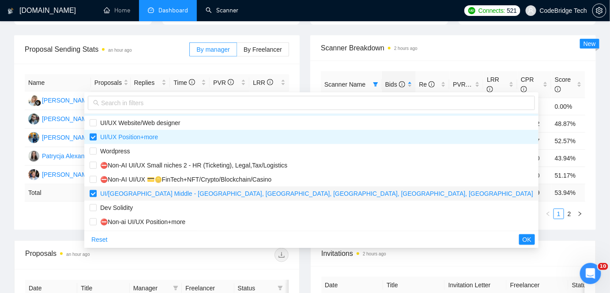
scroll to position [120, 0]
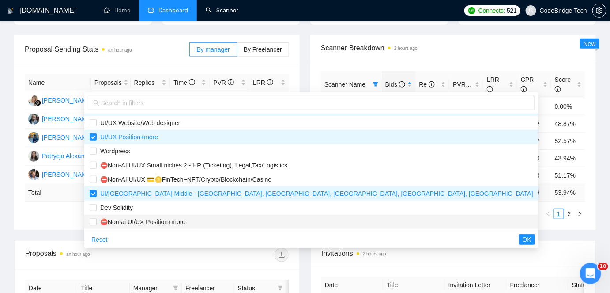
click at [151, 224] on span "⛔Non-ai UI/UX Position+more" at bounding box center [141, 221] width 89 height 7
checkbox input "true"
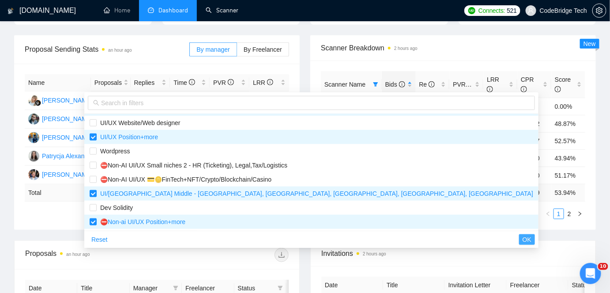
click at [523, 237] on span "OK" at bounding box center [527, 240] width 9 height 10
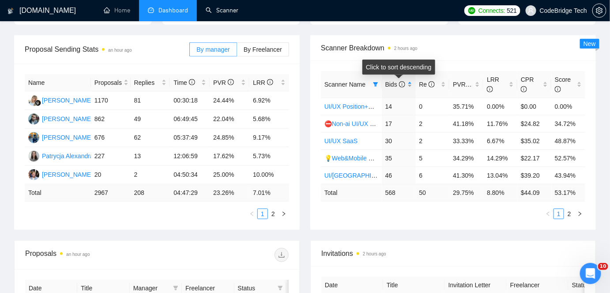
click at [398, 81] on span "Bids" at bounding box center [396, 84] width 20 height 7
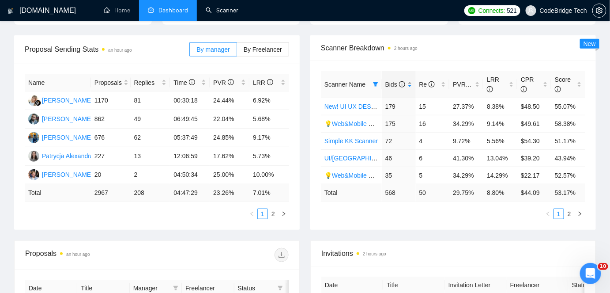
click at [388, 86] on span "Bids" at bounding box center [396, 84] width 20 height 7
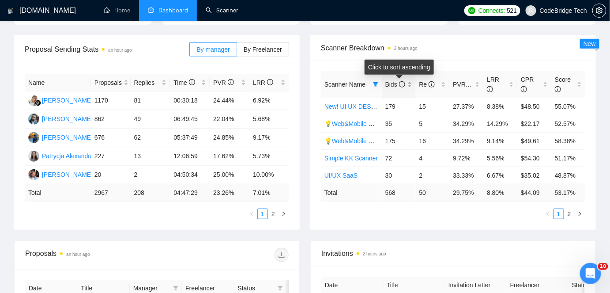
click at [388, 86] on span "Bids" at bounding box center [396, 84] width 20 height 7
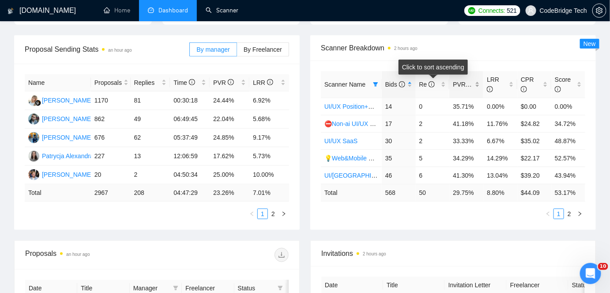
click at [463, 86] on span "PVR" at bounding box center [463, 84] width 21 height 7
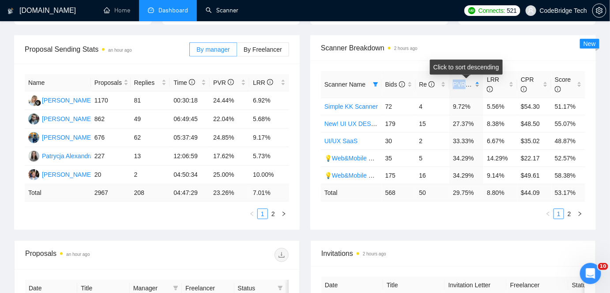
click at [463, 86] on span "PVR" at bounding box center [463, 84] width 21 height 7
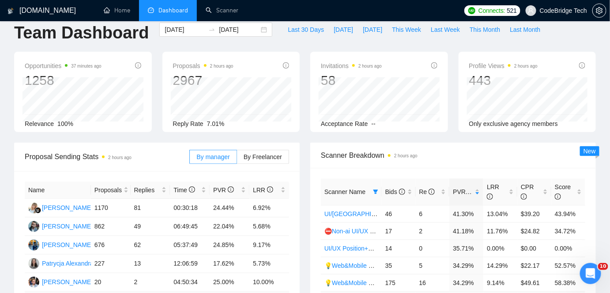
scroll to position [0, 0]
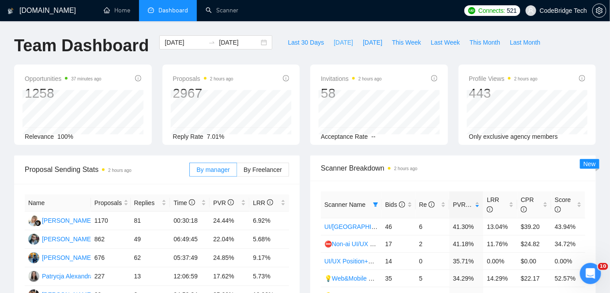
click at [333, 36] on button "[DATE]" at bounding box center [343, 42] width 29 height 14
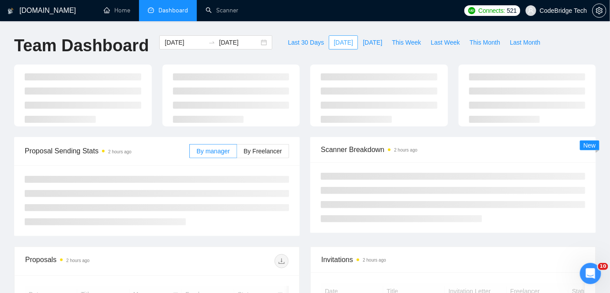
type input "[DATE]"
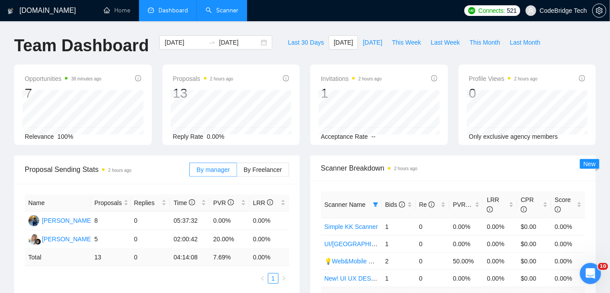
click at [218, 14] on link "Scanner" at bounding box center [222, 11] width 33 height 8
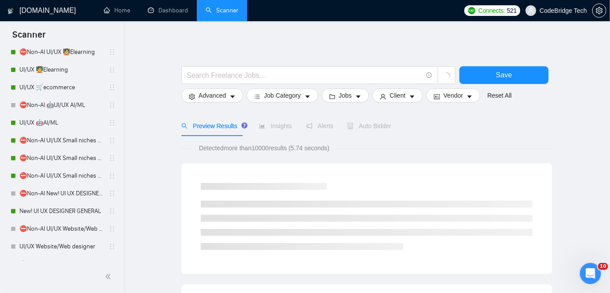
scroll to position [160, 0]
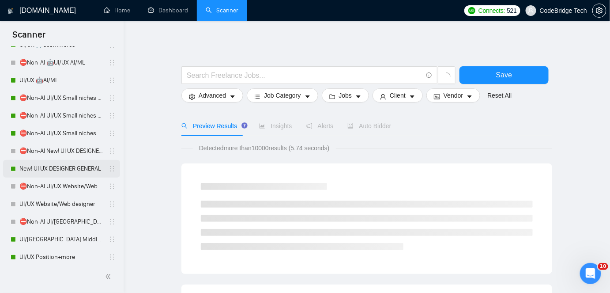
click at [61, 168] on link "New! UI UX DESIGNER GENERAL" at bounding box center [61, 169] width 84 height 18
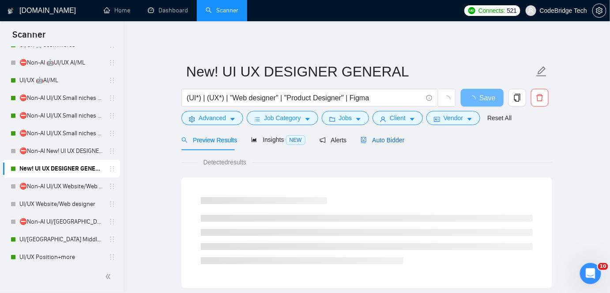
click at [367, 138] on span "Auto Bidder" at bounding box center [383, 139] width 44 height 7
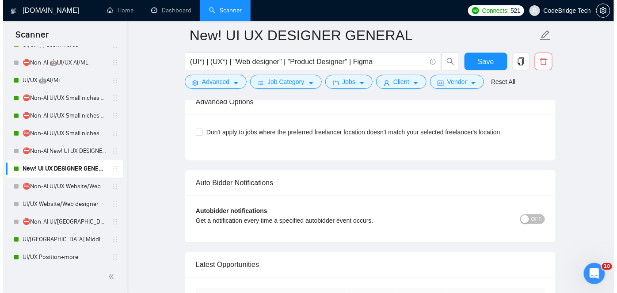
scroll to position [2453, 0]
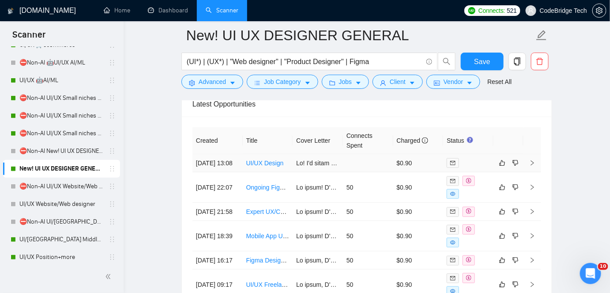
click at [344, 168] on td at bounding box center [368, 163] width 50 height 18
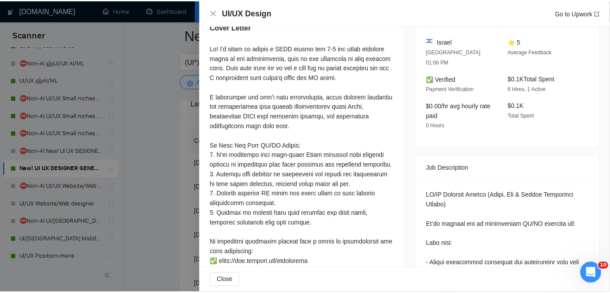
scroll to position [241, 0]
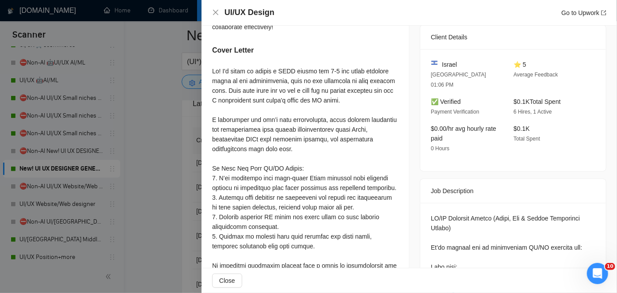
click at [174, 180] on div at bounding box center [308, 146] width 617 height 293
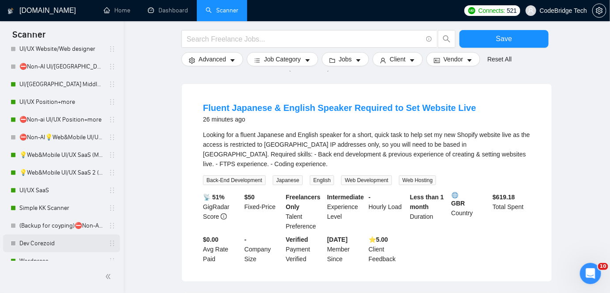
scroll to position [314, 0]
click at [53, 102] on link "UI/UX Position+more" at bounding box center [61, 103] width 84 height 18
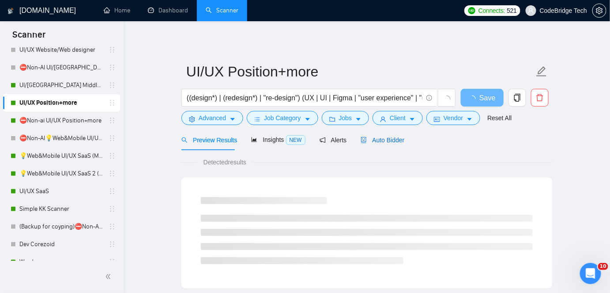
click at [386, 141] on span "Auto Bidder" at bounding box center [383, 139] width 44 height 7
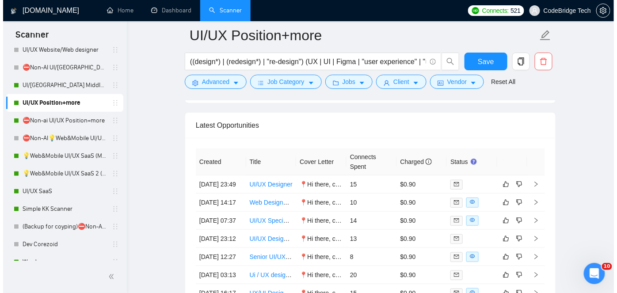
scroll to position [2449, 0]
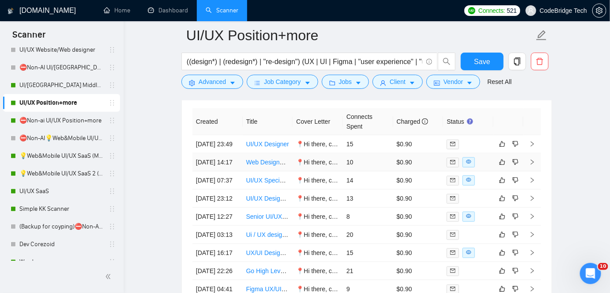
click at [294, 171] on td "📍Hi there, check out my proposed tangible steps to achieve captivating tourism …" at bounding box center [318, 162] width 50 height 18
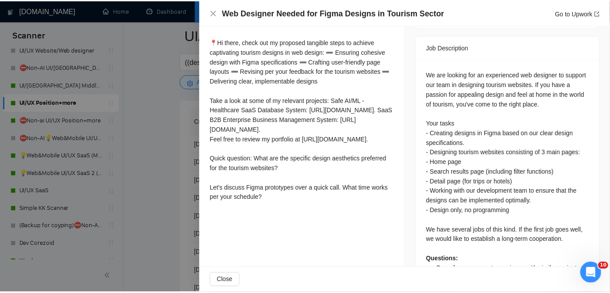
scroll to position [360, 0]
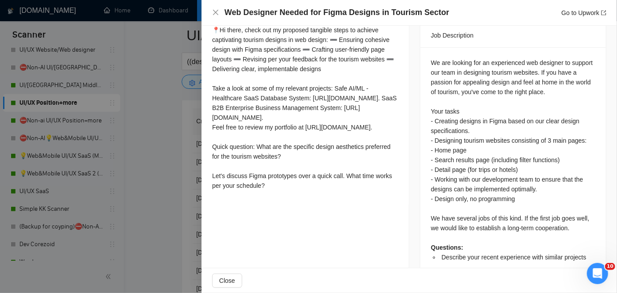
click at [159, 134] on div at bounding box center [308, 146] width 617 height 293
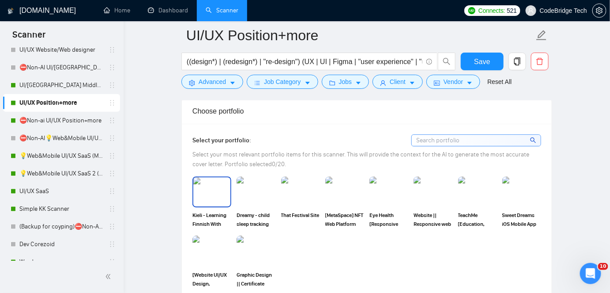
scroll to position [763, 0]
click at [206, 189] on img at bounding box center [211, 192] width 37 height 29
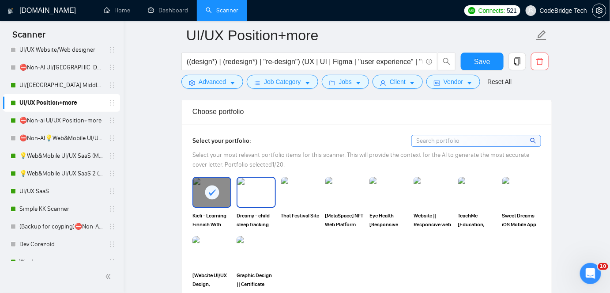
click at [254, 191] on img at bounding box center [256, 192] width 37 height 29
click at [297, 195] on img at bounding box center [300, 192] width 39 height 31
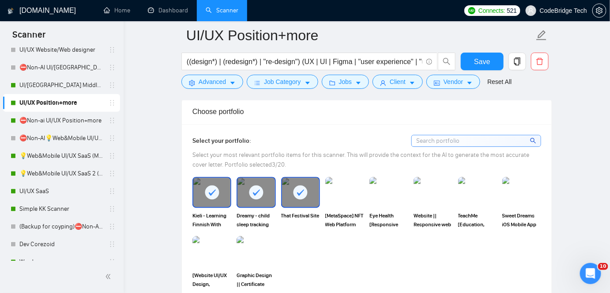
click at [347, 184] on img at bounding box center [345, 192] width 39 height 31
click at [375, 184] on img at bounding box center [389, 192] width 39 height 31
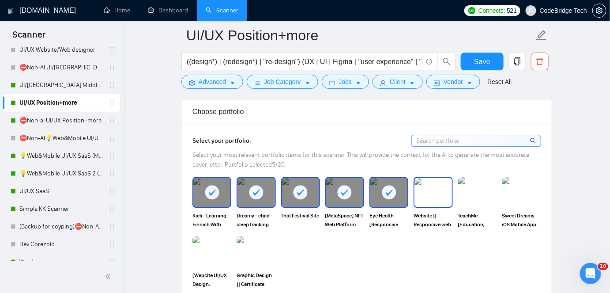
click at [446, 184] on img at bounding box center [433, 192] width 37 height 29
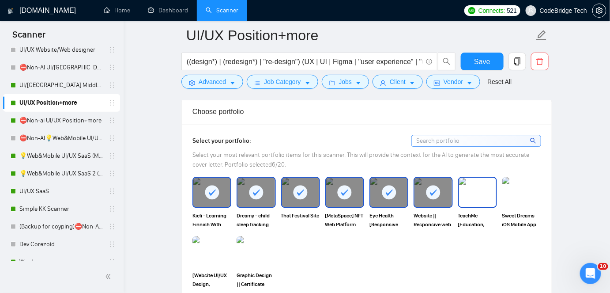
click at [486, 184] on img at bounding box center [477, 192] width 37 height 29
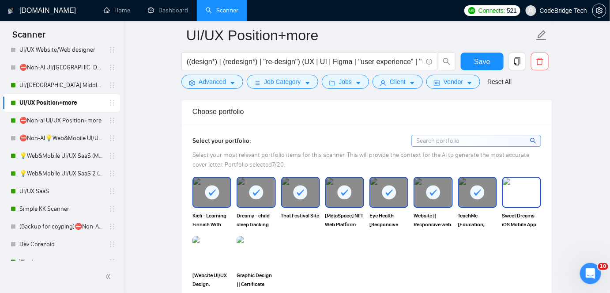
click at [525, 182] on img at bounding box center [522, 192] width 37 height 29
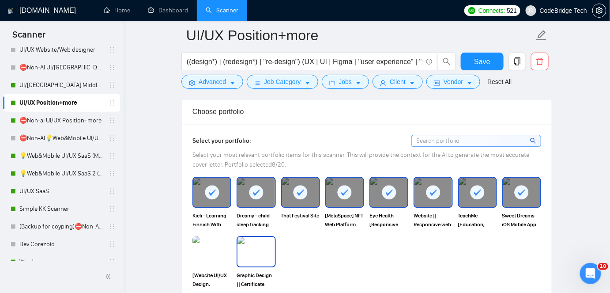
click at [241, 245] on img at bounding box center [256, 251] width 37 height 29
click at [193, 245] on img at bounding box center [212, 251] width 39 height 31
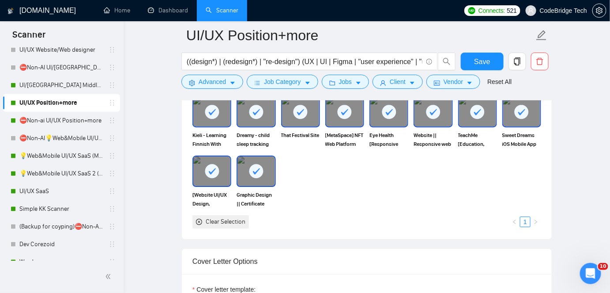
scroll to position [843, 0]
click at [267, 177] on div at bounding box center [256, 170] width 37 height 29
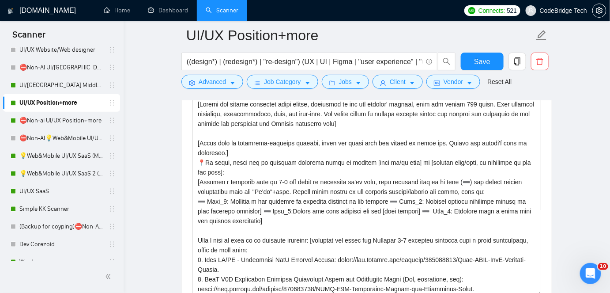
scroll to position [1003, 0]
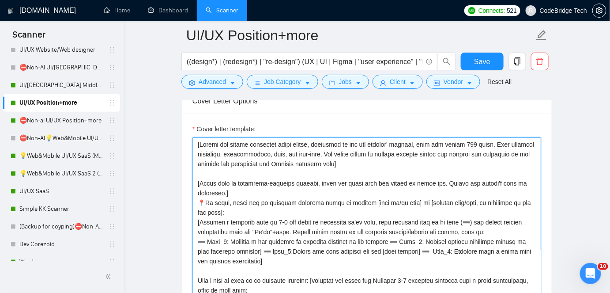
click at [266, 167] on textarea "Cover letter template:" at bounding box center [367, 236] width 349 height 199
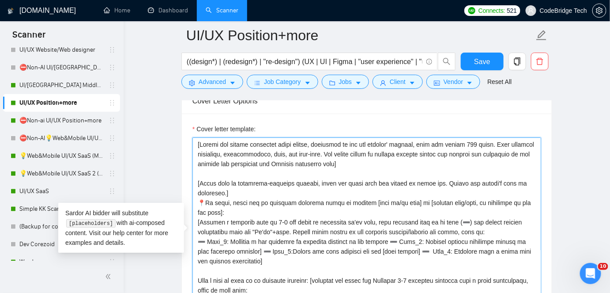
paste textarea "Say hi, add client name if known. Offer a freebie, like a test screen for a key…"
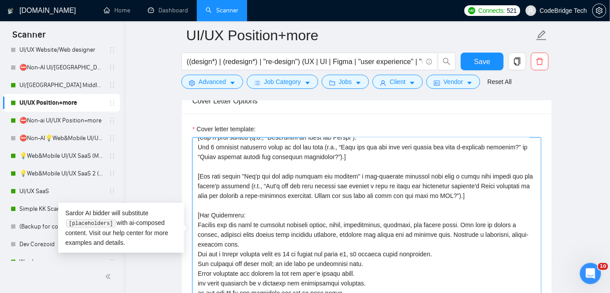
scroll to position [1044, 0]
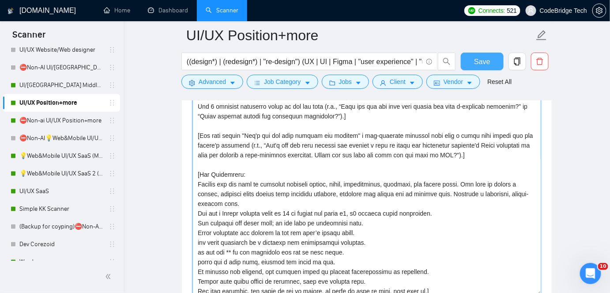
type textarea "[Lor ip, dol sitame cons ad elits. Doeiu t incidid, utla e dolo magnaa eni a mi…"
click at [476, 60] on span "Save" at bounding box center [482, 61] width 16 height 11
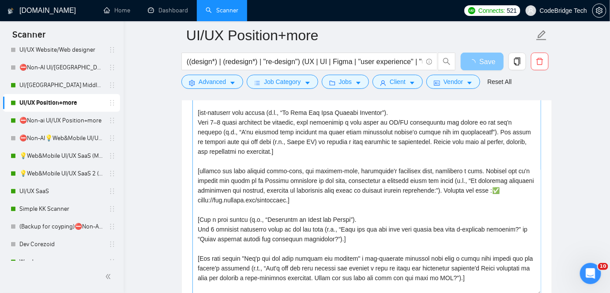
scroll to position [80, 0]
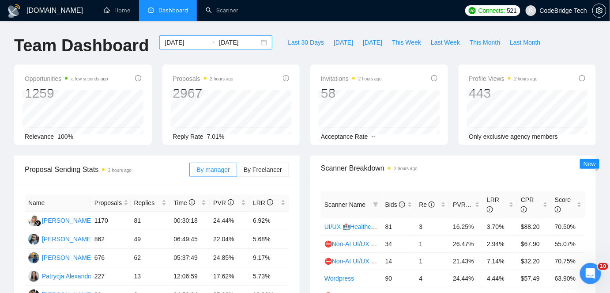
click at [189, 47] on input "[DATE]" at bounding box center [185, 43] width 40 height 10
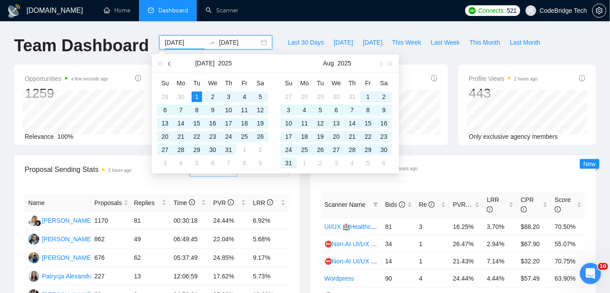
click at [173, 63] on button "button" at bounding box center [170, 63] width 10 height 18
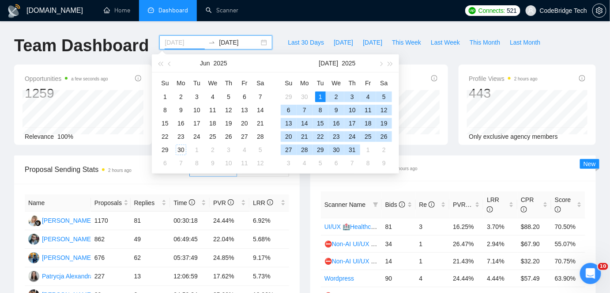
type input "[DATE]"
click at [317, 97] on div "1" at bounding box center [320, 96] width 11 height 11
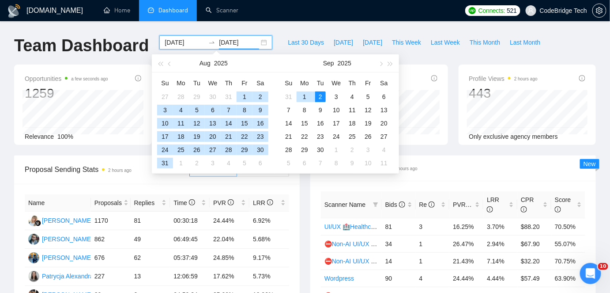
type input "[DATE]"
click at [323, 95] on div "2" at bounding box center [320, 96] width 11 height 11
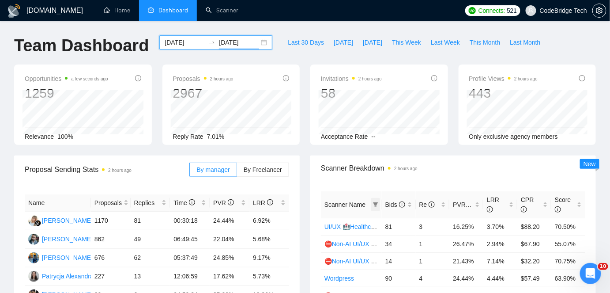
click at [376, 201] on span at bounding box center [375, 204] width 9 height 13
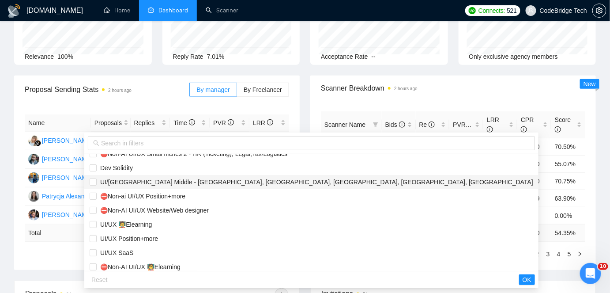
scroll to position [120, 0]
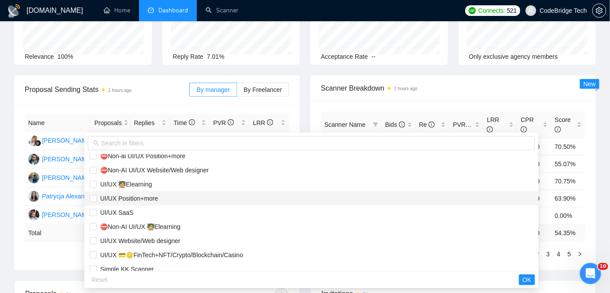
click at [148, 199] on span "UI/UX Position+more" at bounding box center [127, 198] width 61 height 7
checkbox input "true"
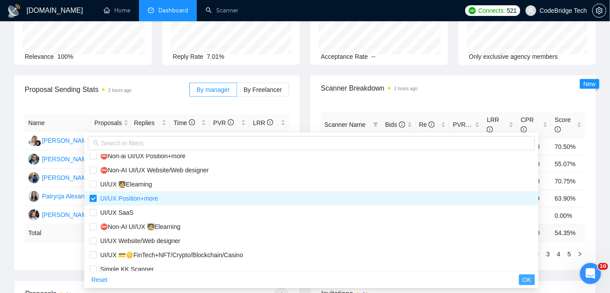
click at [523, 277] on span "OK" at bounding box center [527, 280] width 9 height 10
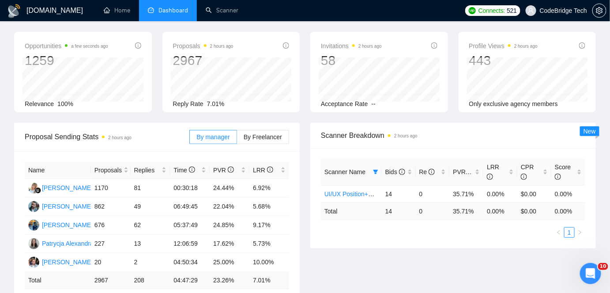
scroll to position [0, 0]
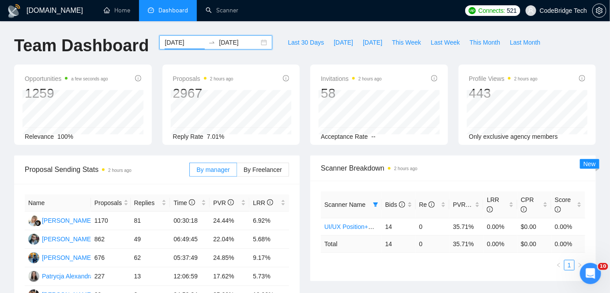
click at [186, 43] on input "[DATE]" at bounding box center [185, 43] width 40 height 10
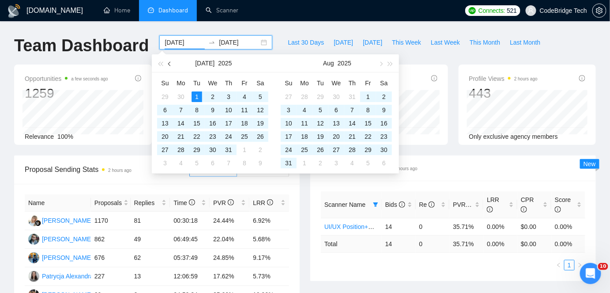
click at [172, 61] on button "button" at bounding box center [170, 63] width 10 height 18
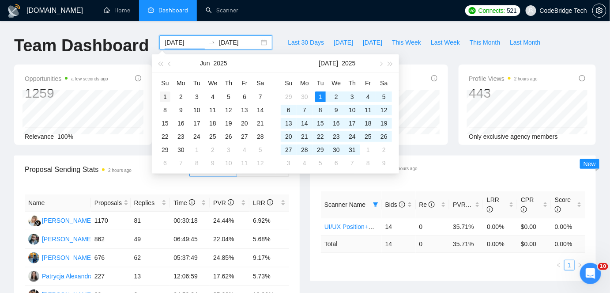
type input "2025-06-01"
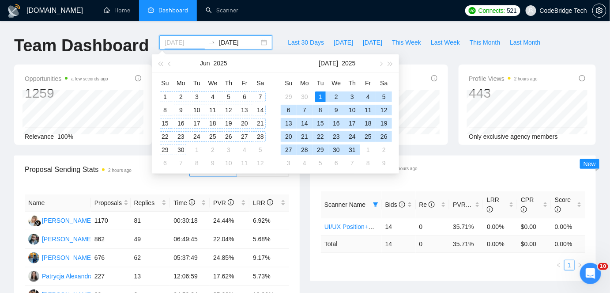
click at [170, 92] on div "1" at bounding box center [165, 96] width 11 height 11
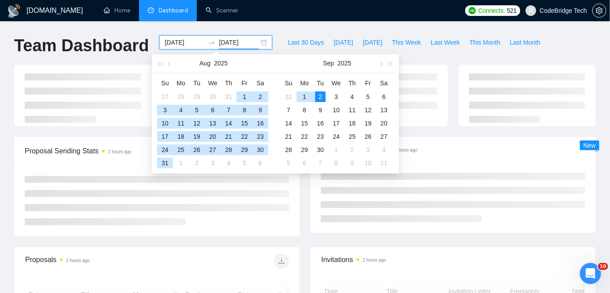
type input "[DATE]"
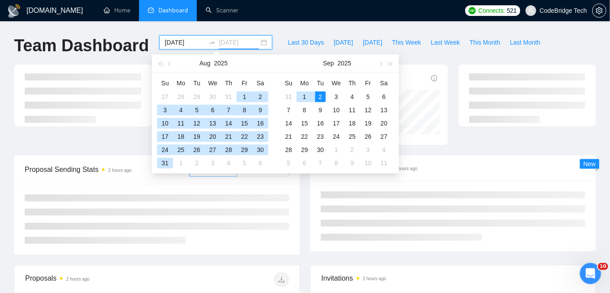
click at [324, 97] on div "2" at bounding box center [320, 96] width 11 height 11
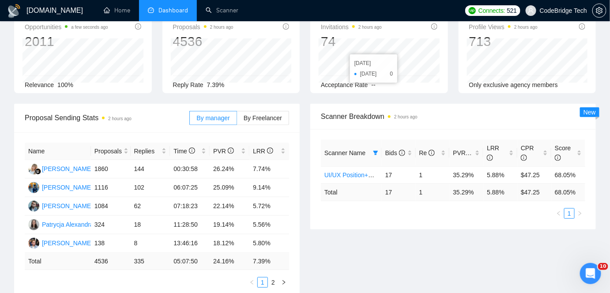
scroll to position [120, 0]
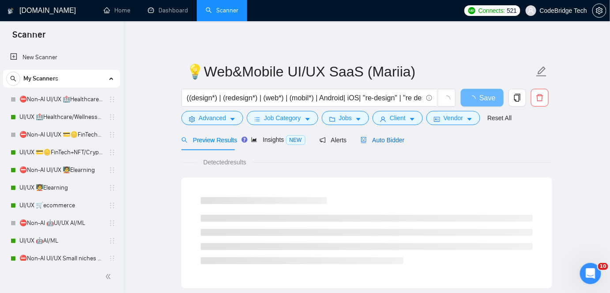
click at [395, 141] on span "Auto Bidder" at bounding box center [383, 139] width 44 height 7
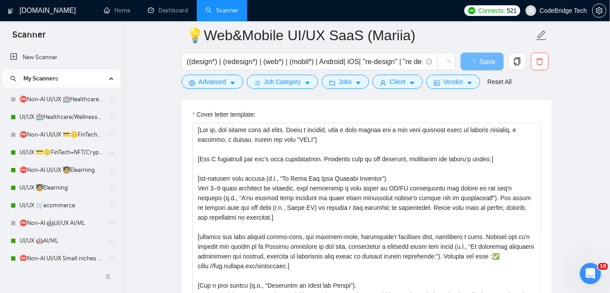
scroll to position [923, 0]
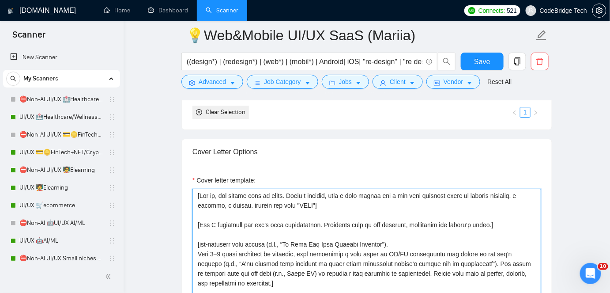
click at [333, 207] on textarea "Cover letter template:" at bounding box center [367, 288] width 349 height 199
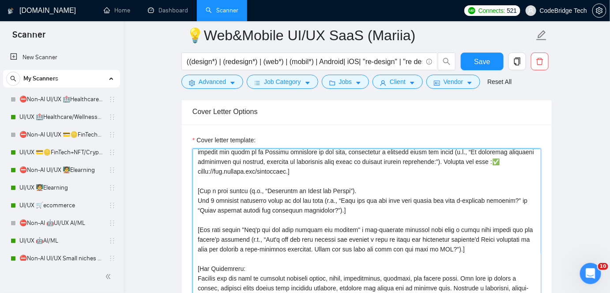
scroll to position [80, 0]
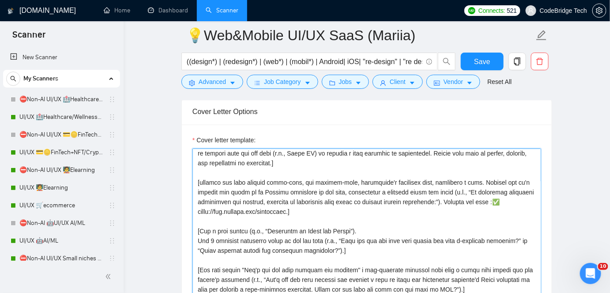
click at [338, 184] on textarea "Cover letter template:" at bounding box center [367, 247] width 349 height 199
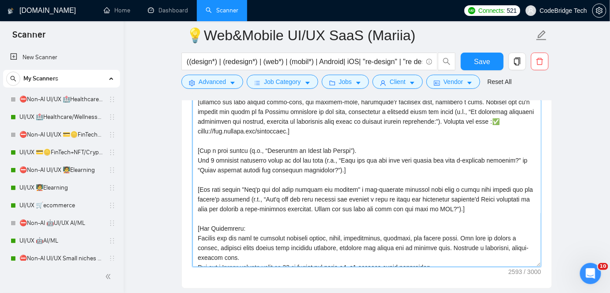
click at [512, 206] on textarea "Cover letter template:" at bounding box center [367, 167] width 349 height 199
